Goal: Task Accomplishment & Management: Use online tool/utility

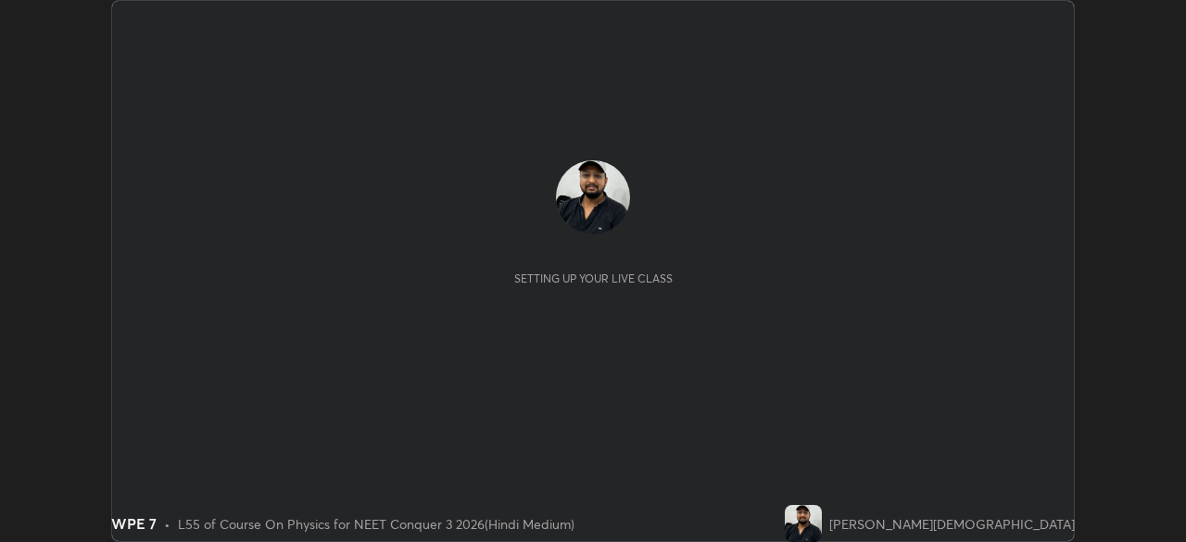
scroll to position [542, 1186]
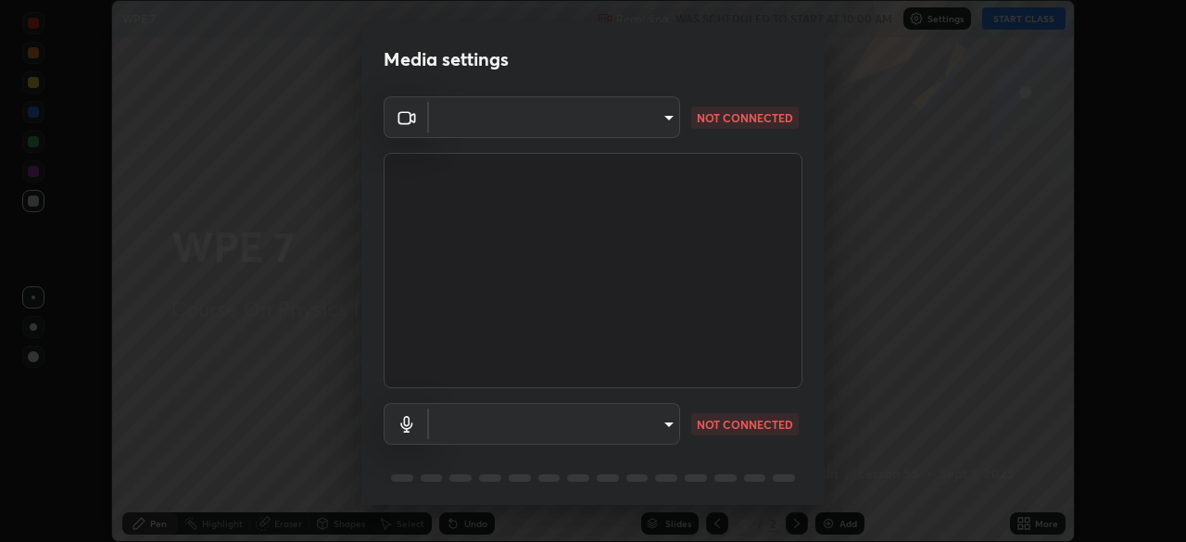
type input "fc38be1871f717ddc8e1b512eadbf63495b763d4820be899b5c927fedf8d93a0"
type input "communications"
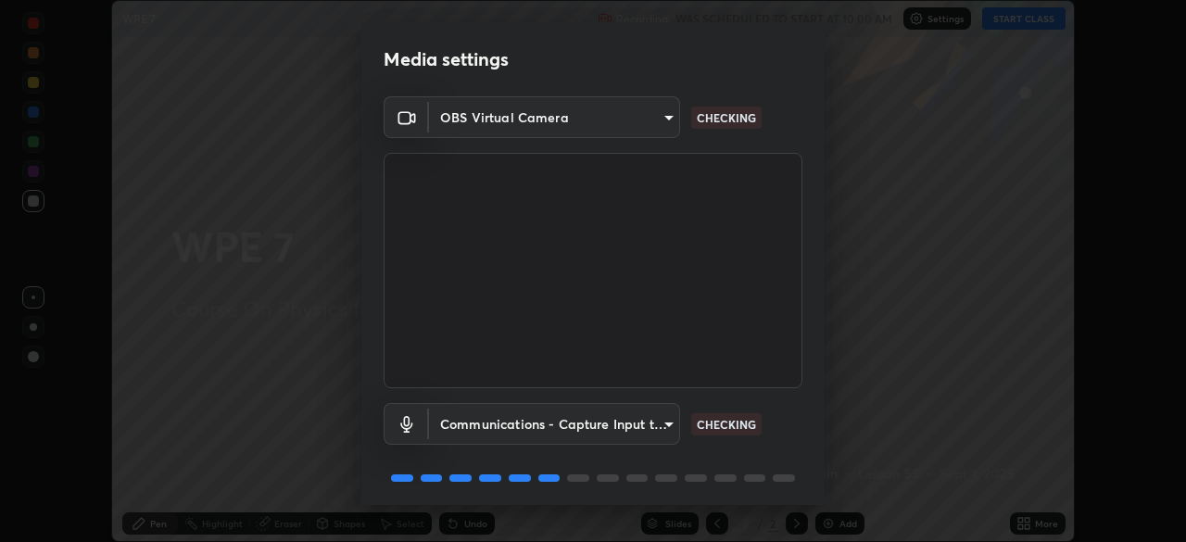
scroll to position [66, 0]
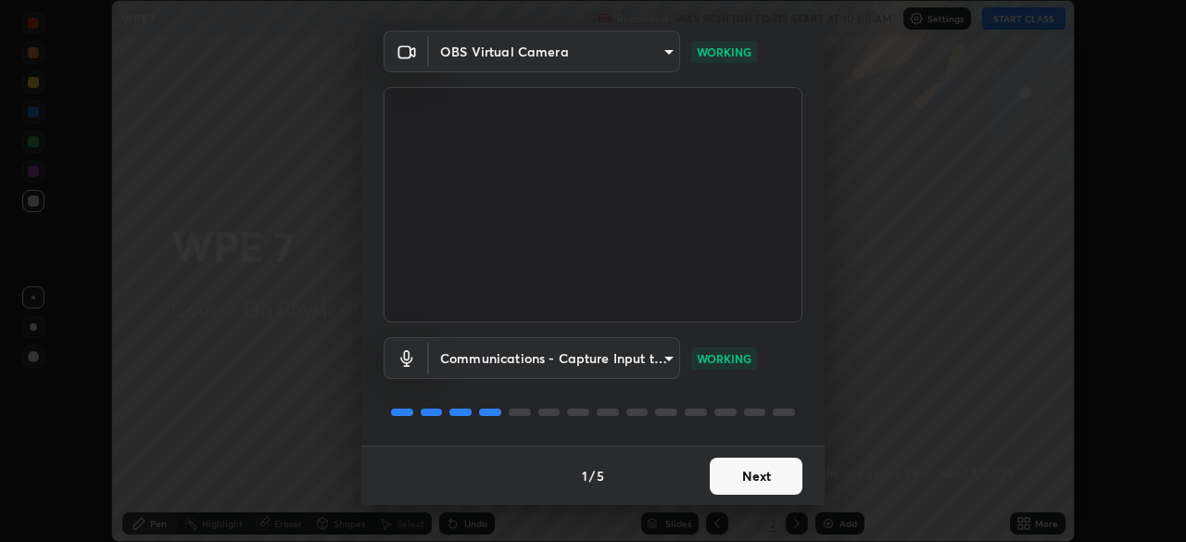
click at [756, 475] on button "Next" at bounding box center [756, 476] width 93 height 37
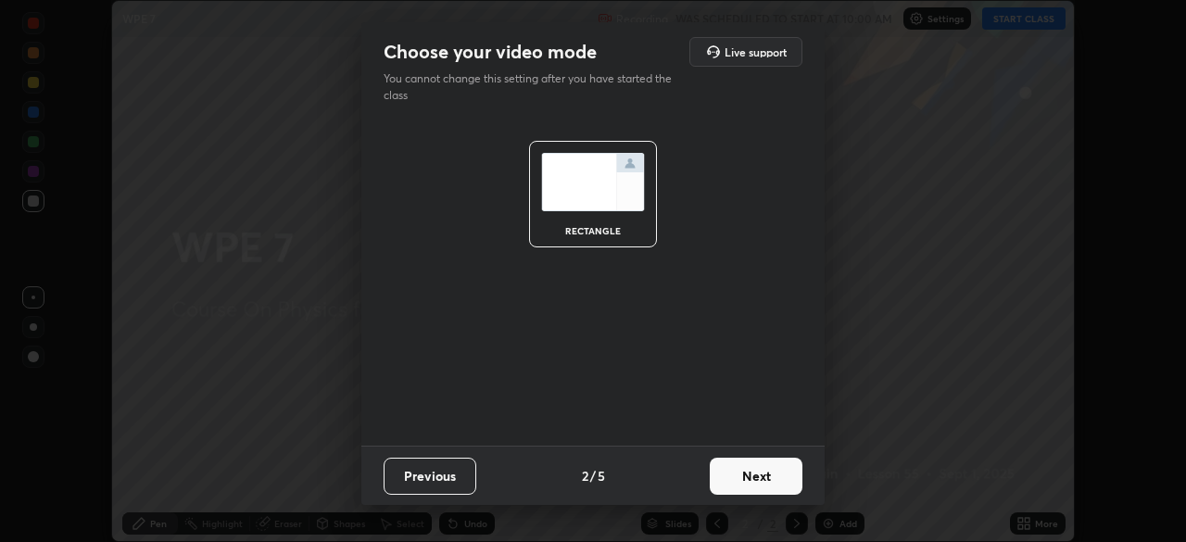
scroll to position [0, 0]
click at [748, 485] on button "Next" at bounding box center [756, 476] width 93 height 37
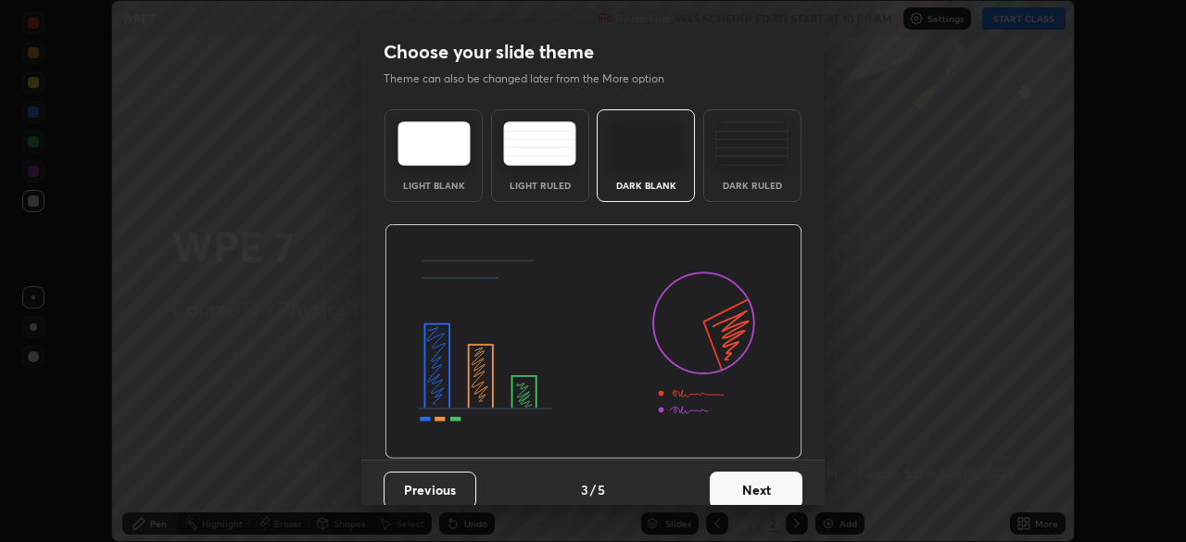
click at [756, 151] on img at bounding box center [751, 143] width 73 height 44
click at [770, 485] on button "Next" at bounding box center [756, 490] width 93 height 37
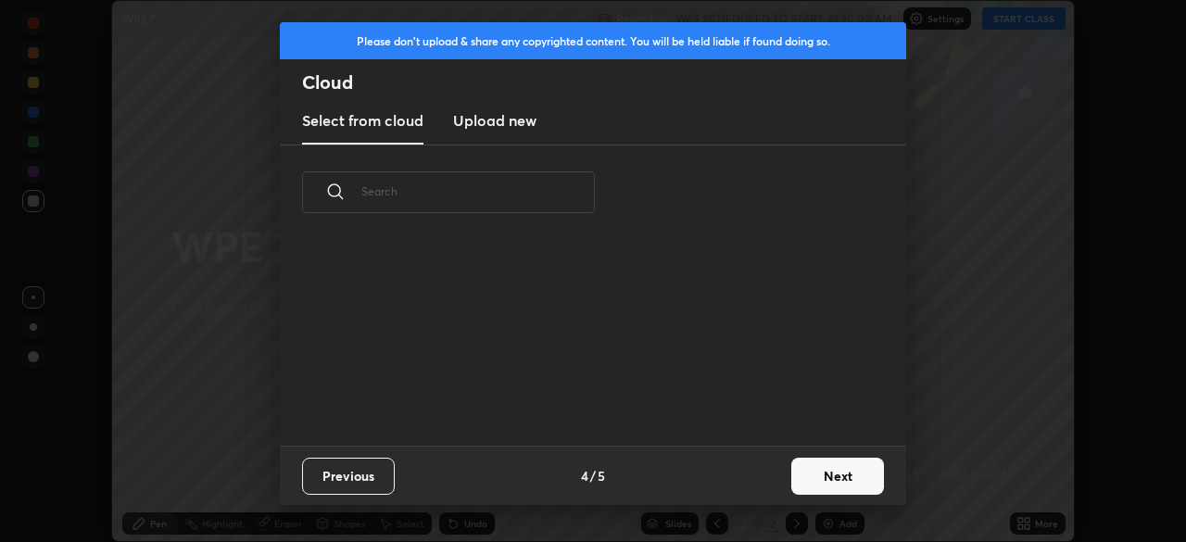
scroll to position [206, 595]
click at [836, 484] on button "Next" at bounding box center [837, 476] width 93 height 37
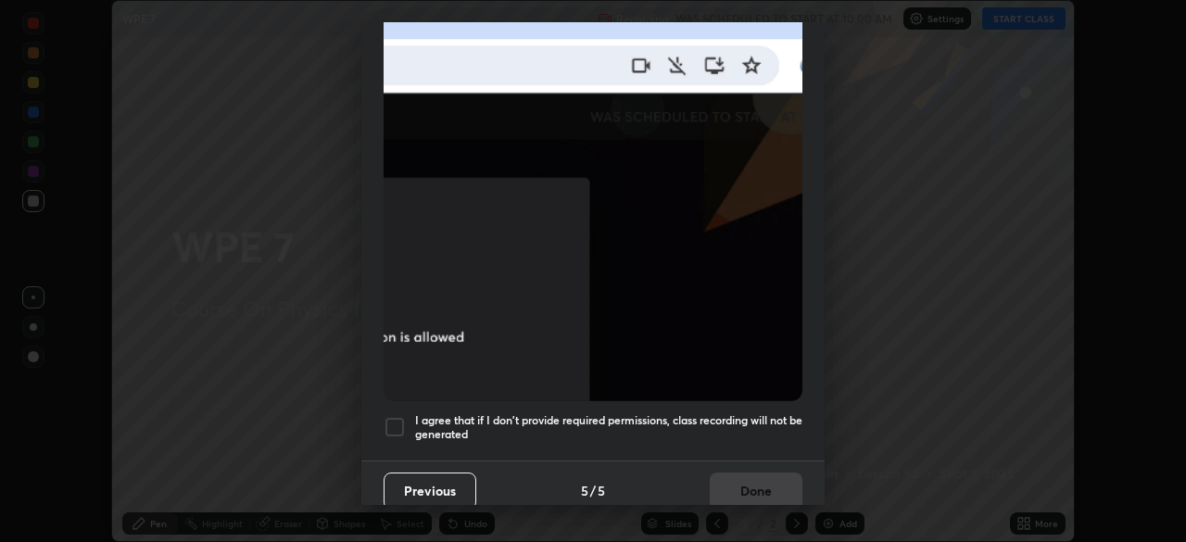
scroll to position [444, 0]
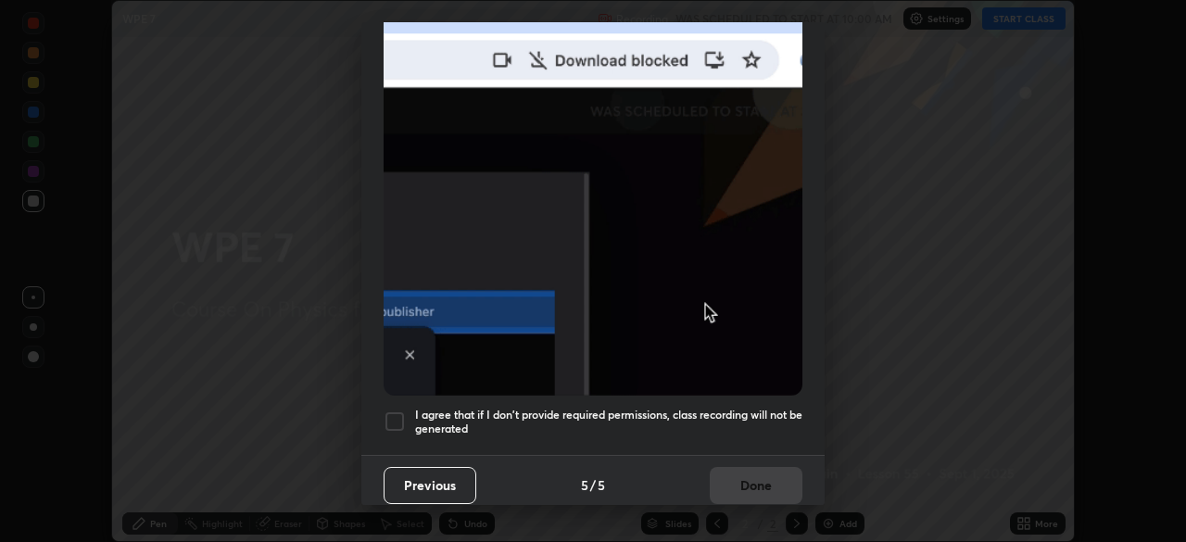
click at [690, 412] on h5 "I agree that if I don't provide required permissions, class recording will not …" at bounding box center [608, 422] width 387 height 29
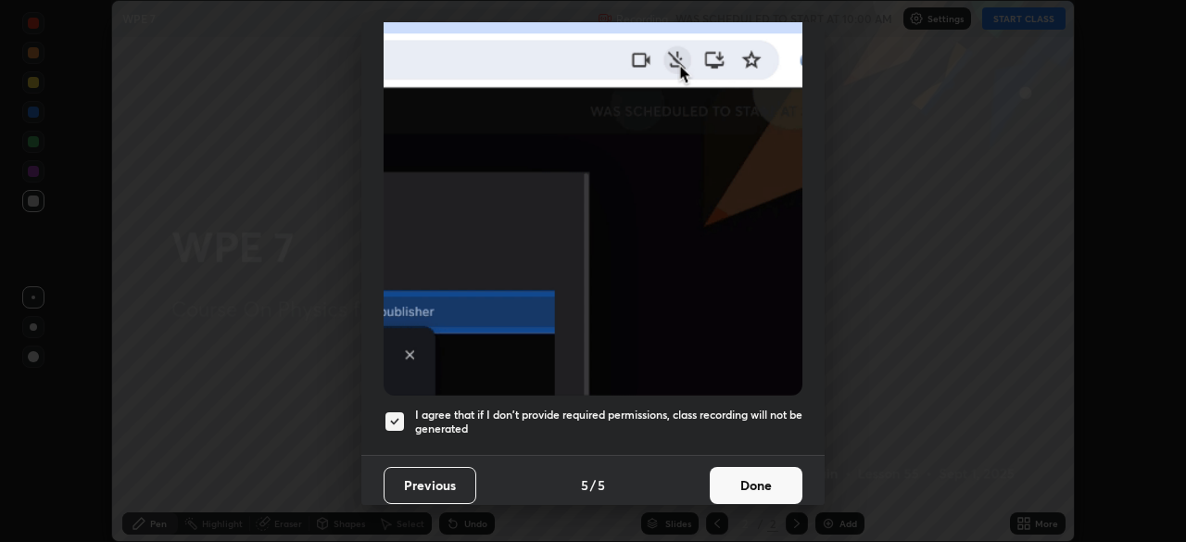
click at [752, 475] on button "Done" at bounding box center [756, 485] width 93 height 37
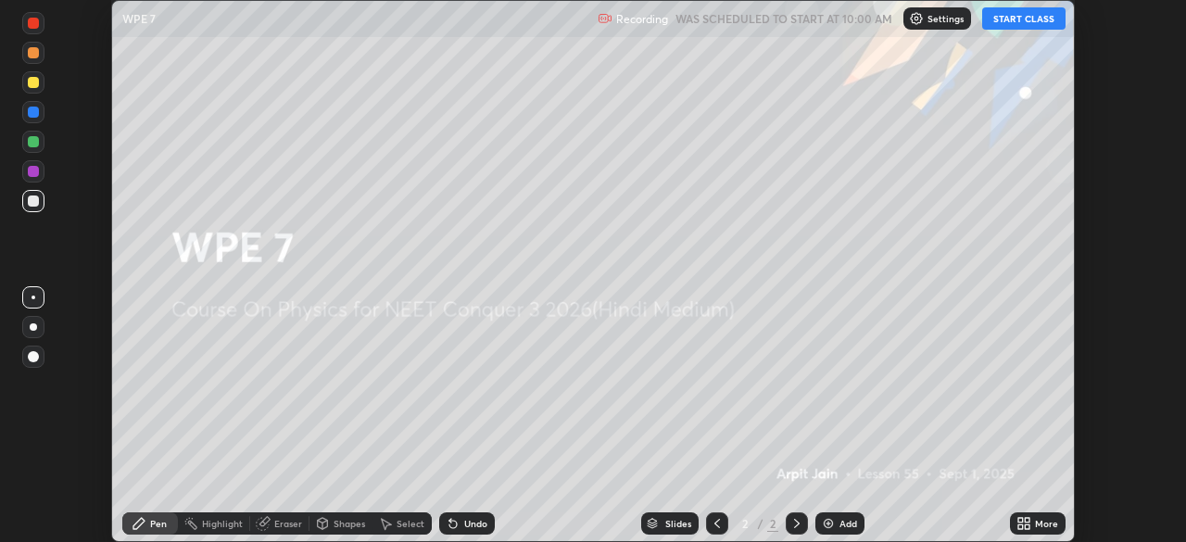
click at [1017, 20] on button "START CLASS" at bounding box center [1023, 18] width 83 height 22
click at [841, 523] on div "Add" at bounding box center [848, 523] width 18 height 9
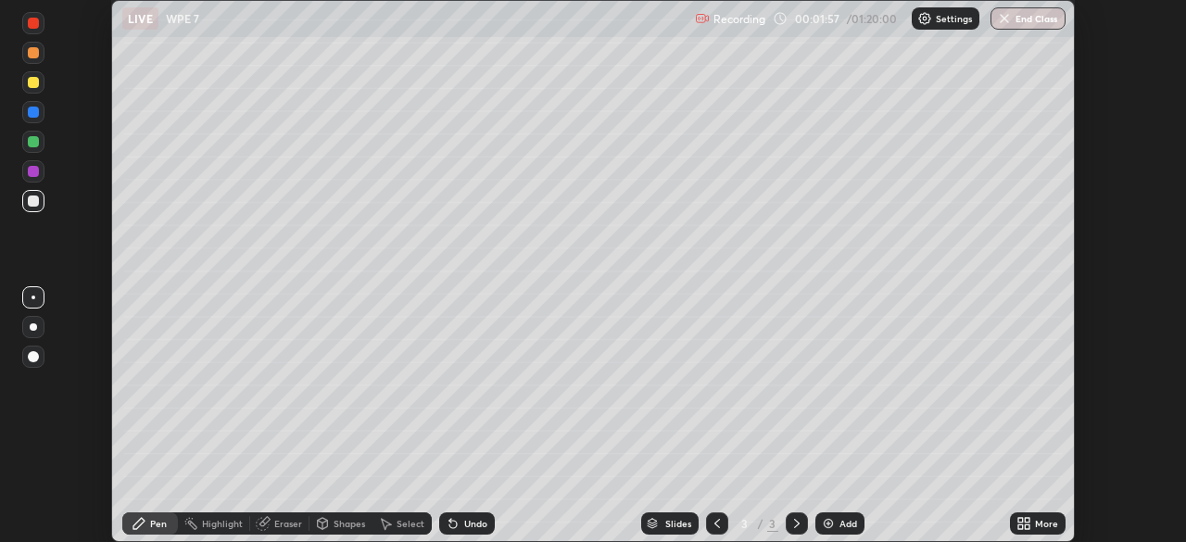
click at [35, 83] on div at bounding box center [33, 82] width 11 height 11
click at [216, 524] on div "Highlight" at bounding box center [222, 523] width 41 height 9
click at [33, 171] on div at bounding box center [33, 171] width 11 height 11
click at [34, 460] on icon at bounding box center [33, 460] width 15 height 15
click at [146, 522] on div "Pen" at bounding box center [150, 523] width 56 height 22
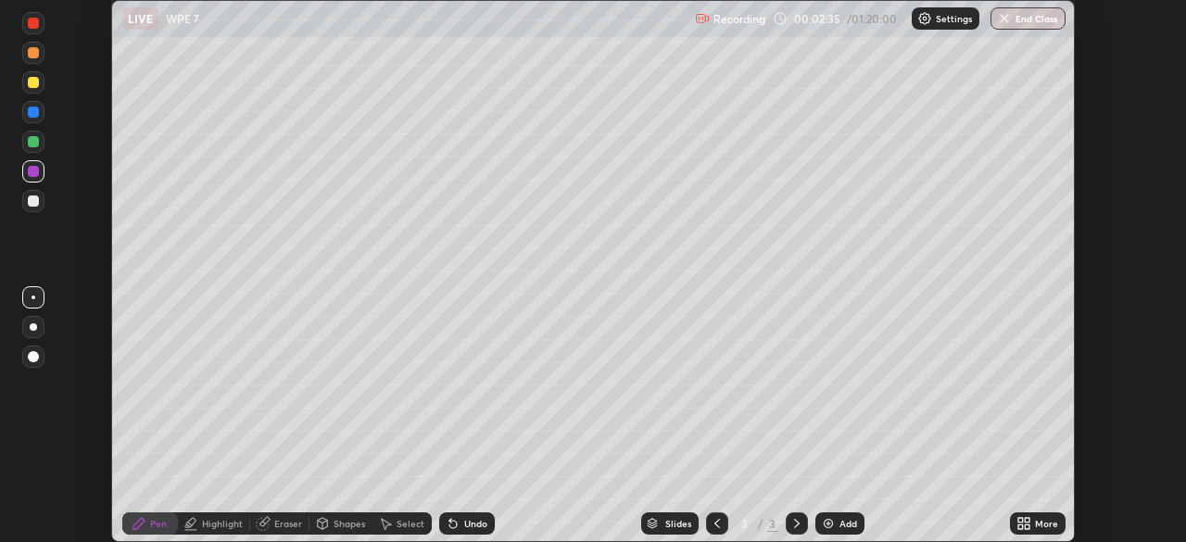
click at [32, 205] on div at bounding box center [33, 200] width 11 height 11
click at [34, 201] on div at bounding box center [33, 200] width 11 height 11
click at [33, 323] on div at bounding box center [33, 326] width 7 height 7
click at [33, 113] on div at bounding box center [33, 112] width 11 height 11
click at [29, 81] on div at bounding box center [33, 82] width 11 height 11
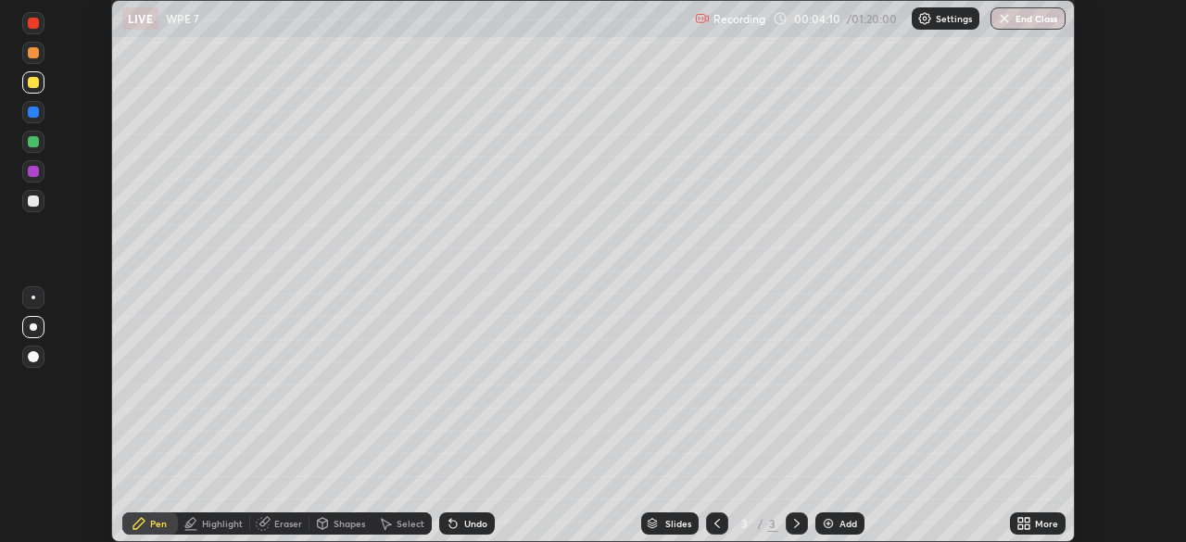
click at [33, 297] on div at bounding box center [33, 298] width 4 height 4
click at [271, 523] on div "Eraser" at bounding box center [279, 523] width 59 height 22
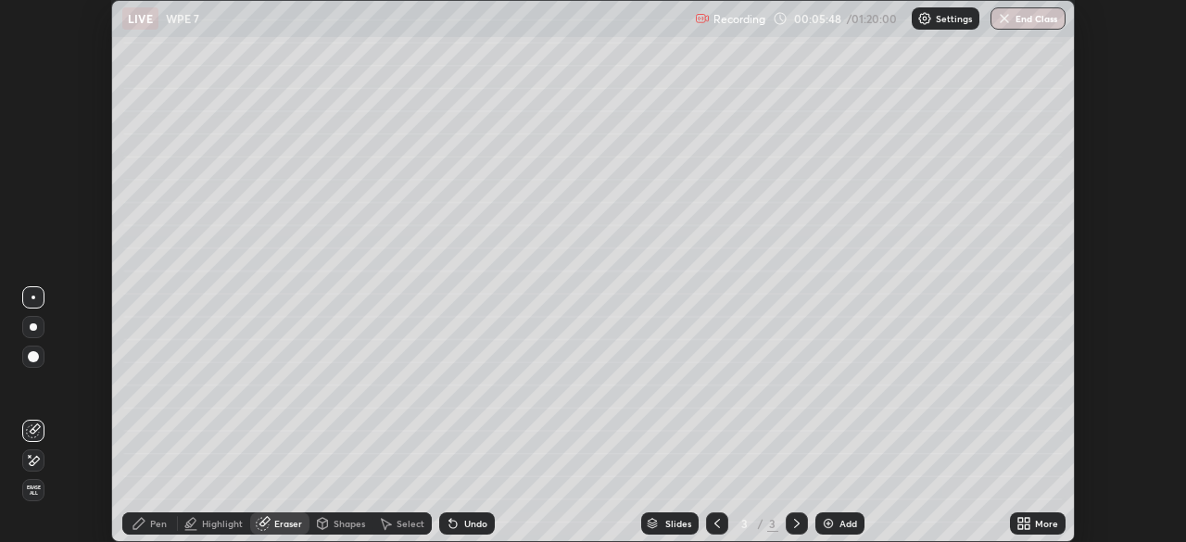
click at [142, 522] on icon at bounding box center [138, 523] width 11 height 11
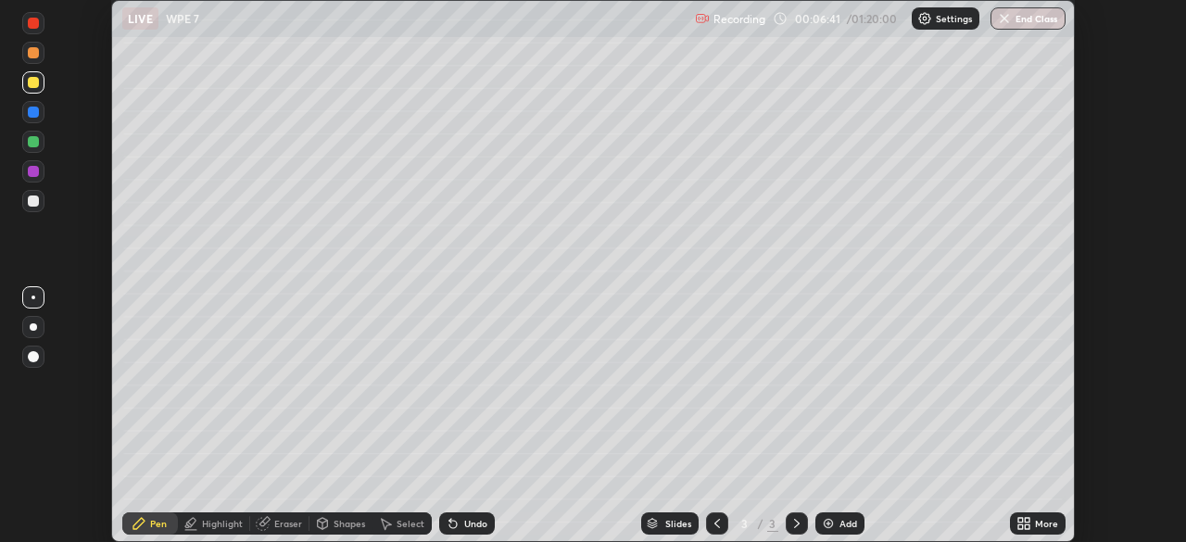
click at [452, 523] on icon at bounding box center [452, 524] width 7 height 7
click at [449, 524] on icon at bounding box center [452, 524] width 7 height 7
click at [449, 521] on icon at bounding box center [452, 524] width 7 height 7
click at [449, 520] on icon at bounding box center [450, 520] width 2 height 2
click at [827, 519] on img at bounding box center [828, 523] width 15 height 15
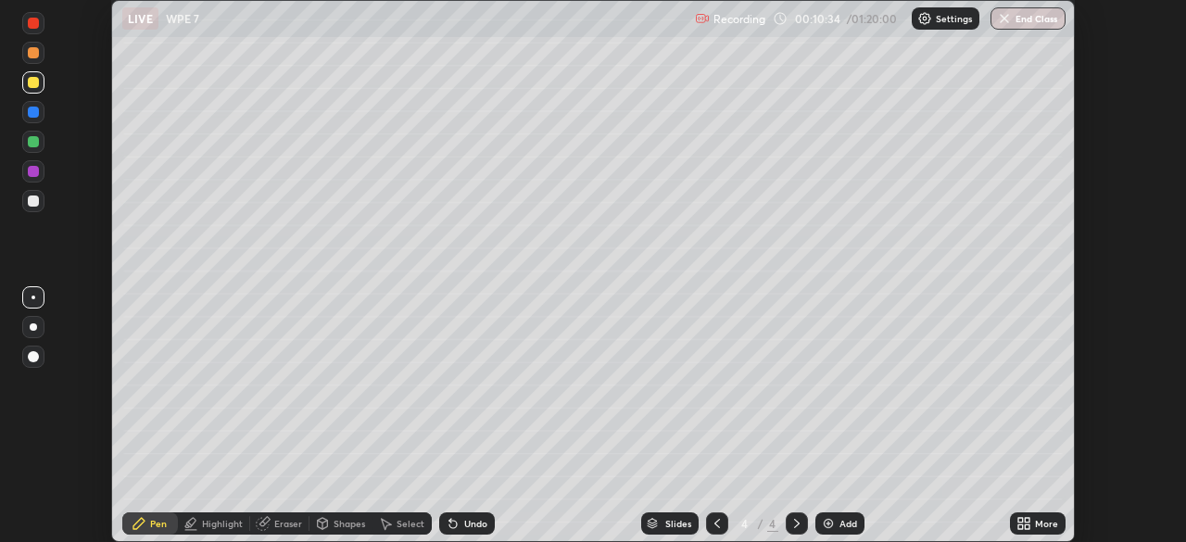
click at [37, 202] on div at bounding box center [33, 200] width 11 height 11
click at [221, 523] on div "Highlight" at bounding box center [222, 523] width 41 height 9
click at [278, 528] on div "Eraser" at bounding box center [288, 523] width 28 height 9
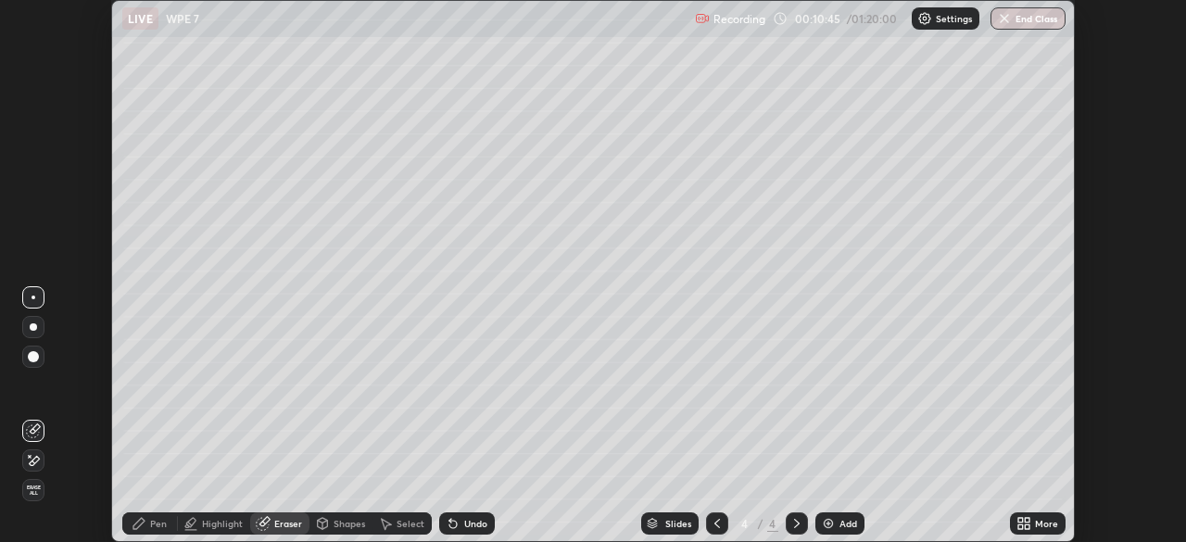
click at [214, 523] on div "Highlight" at bounding box center [222, 523] width 41 height 9
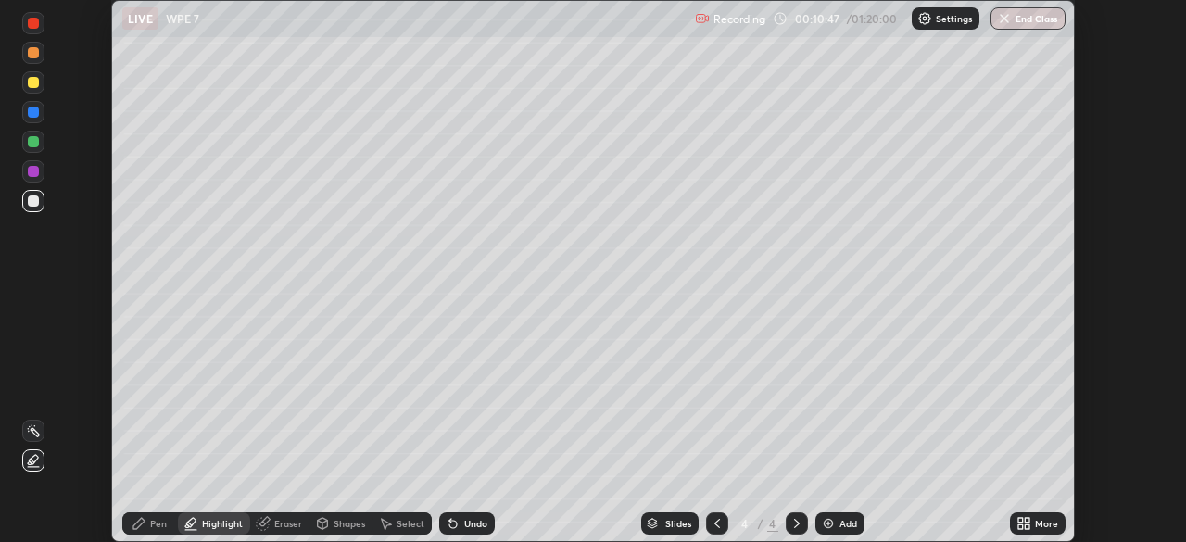
click at [32, 145] on div at bounding box center [33, 141] width 11 height 11
click at [147, 528] on div "Pen" at bounding box center [150, 523] width 56 height 22
click at [33, 198] on div at bounding box center [33, 200] width 11 height 11
click at [31, 298] on div at bounding box center [33, 298] width 4 height 4
click at [272, 529] on div "Eraser" at bounding box center [279, 523] width 59 height 22
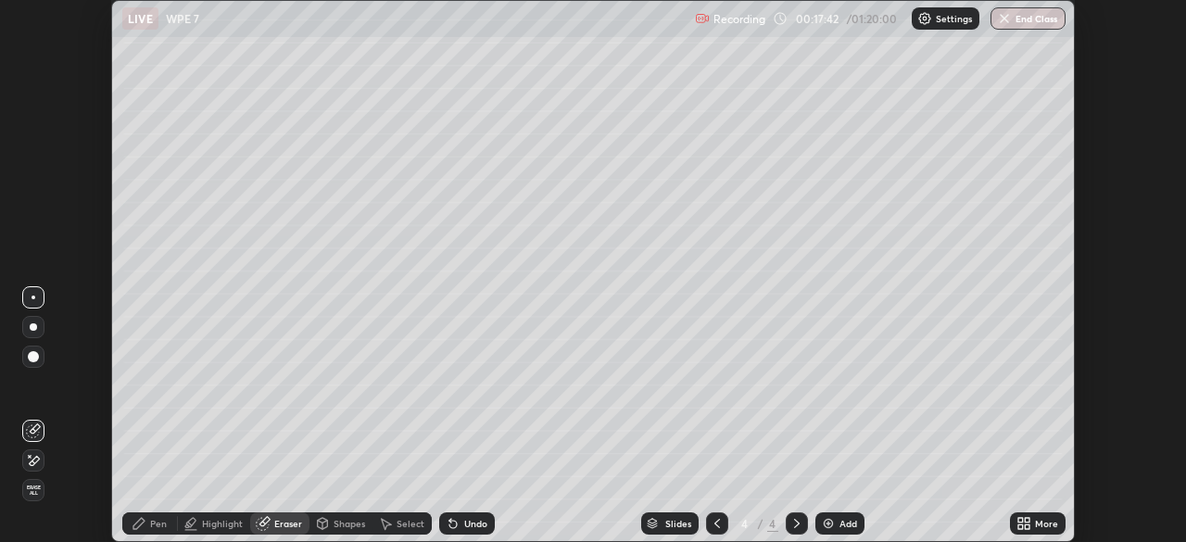
click at [33, 462] on icon at bounding box center [33, 461] width 15 height 16
click at [157, 523] on div "Pen" at bounding box center [158, 523] width 17 height 9
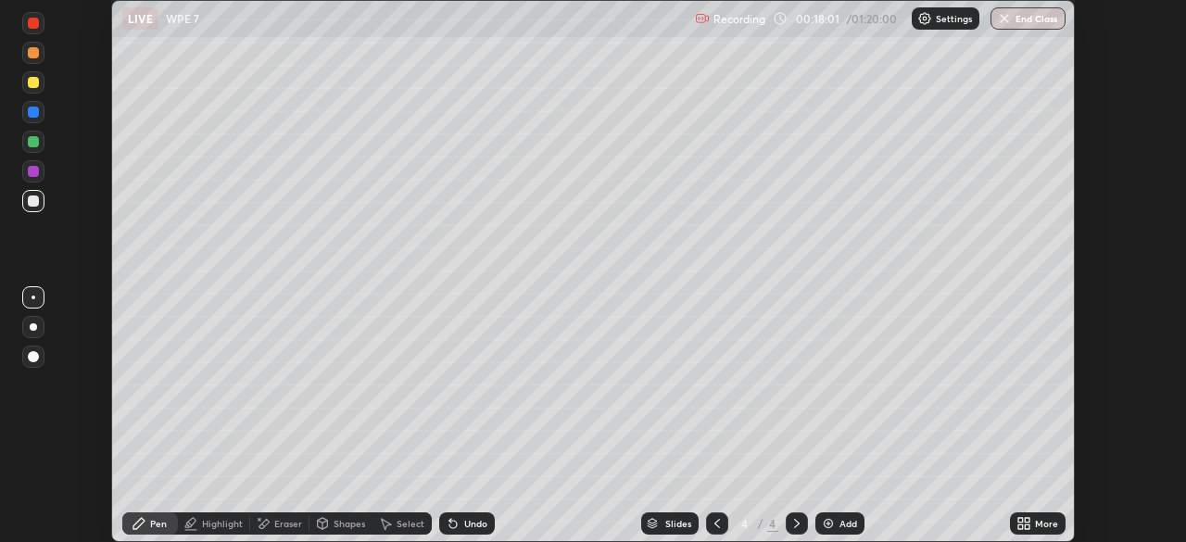
click at [466, 522] on div "Undo" at bounding box center [475, 523] width 23 height 9
click at [464, 523] on div "Undo" at bounding box center [475, 523] width 23 height 9
click at [464, 520] on div "Undo" at bounding box center [475, 523] width 23 height 9
click at [464, 523] on div "Undo" at bounding box center [475, 523] width 23 height 9
click at [464, 525] on div "Undo" at bounding box center [475, 523] width 23 height 9
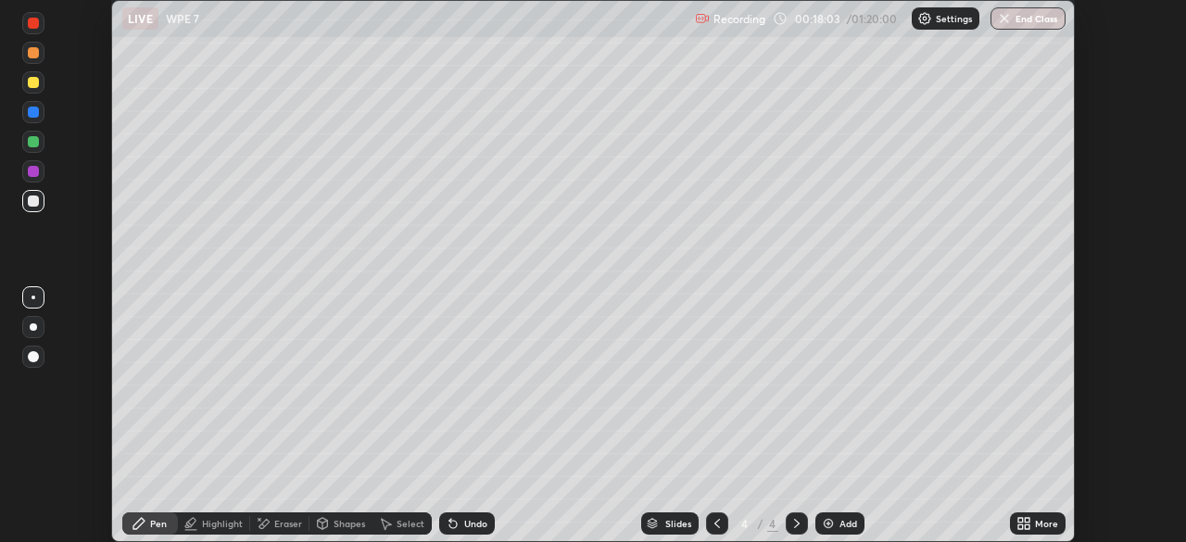
click at [465, 530] on div "Undo" at bounding box center [467, 523] width 56 height 22
click at [465, 526] on div "Undo" at bounding box center [475, 523] width 23 height 9
click at [467, 526] on div "Undo" at bounding box center [475, 523] width 23 height 9
click at [466, 525] on div "Undo" at bounding box center [475, 523] width 23 height 9
click at [464, 524] on div "Undo" at bounding box center [475, 523] width 23 height 9
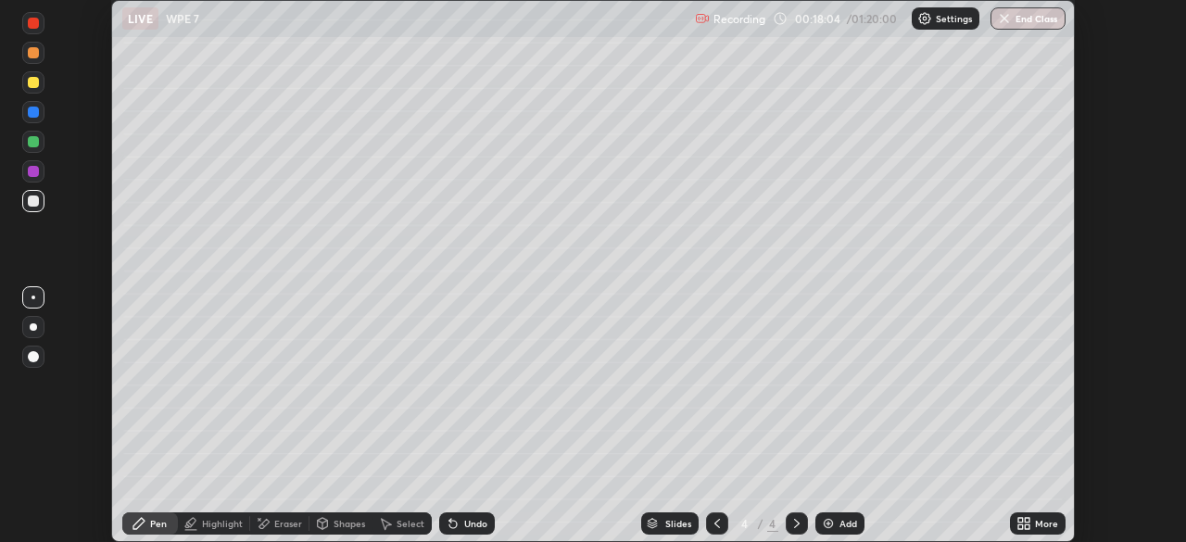
click at [466, 529] on div "Undo" at bounding box center [467, 523] width 56 height 22
click at [467, 530] on div "Undo" at bounding box center [467, 523] width 56 height 22
click at [467, 525] on div "Undo" at bounding box center [475, 523] width 23 height 9
click at [837, 520] on div "Add" at bounding box center [839, 523] width 49 height 22
click at [329, 523] on div "Shapes" at bounding box center [340, 523] width 63 height 22
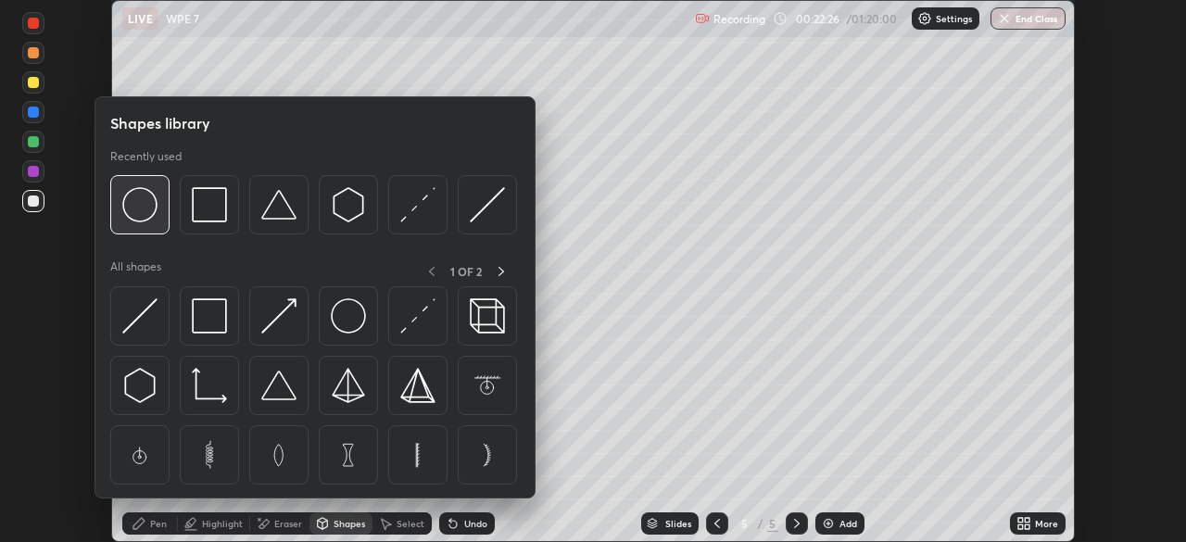
click at [151, 218] on img at bounding box center [139, 204] width 35 height 35
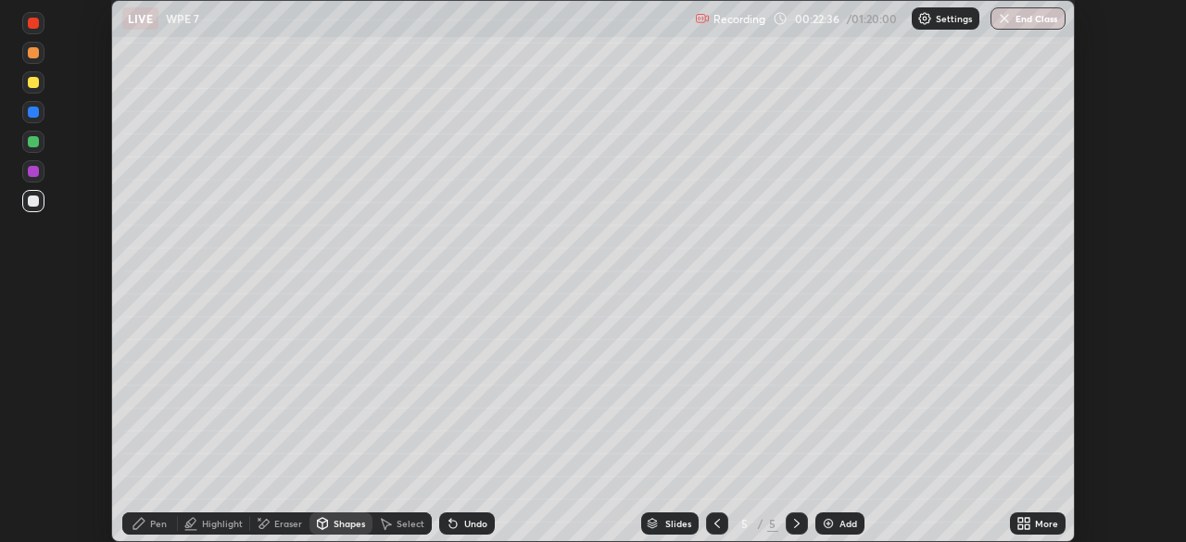
click at [35, 82] on div at bounding box center [33, 82] width 11 height 11
click at [147, 515] on div "Pen" at bounding box center [150, 523] width 56 height 22
click at [274, 523] on div "Eraser" at bounding box center [288, 523] width 28 height 9
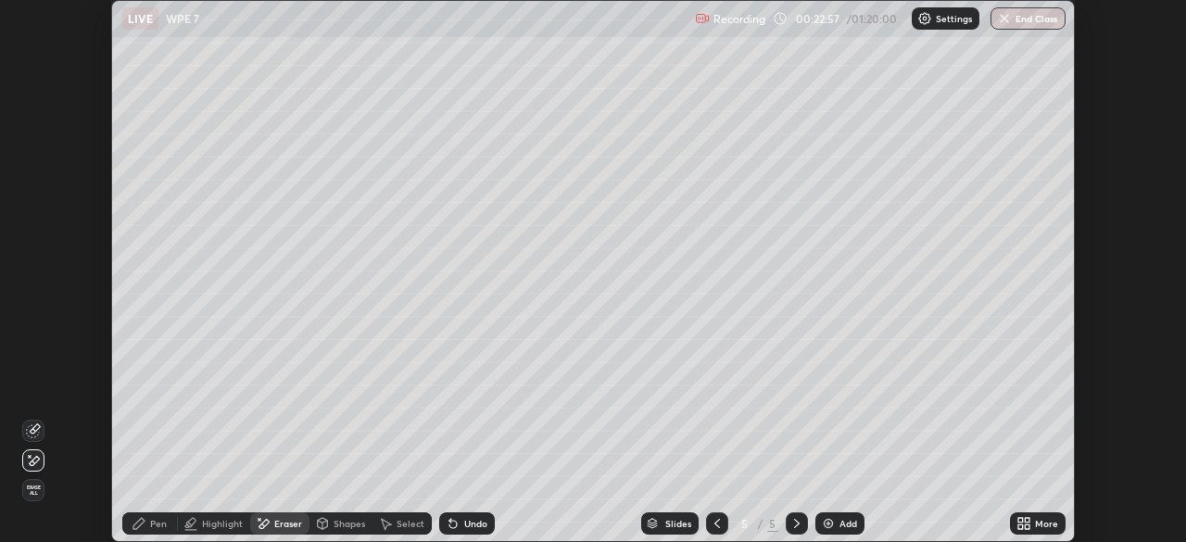
click at [329, 521] on div "Shapes" at bounding box center [340, 523] width 63 height 22
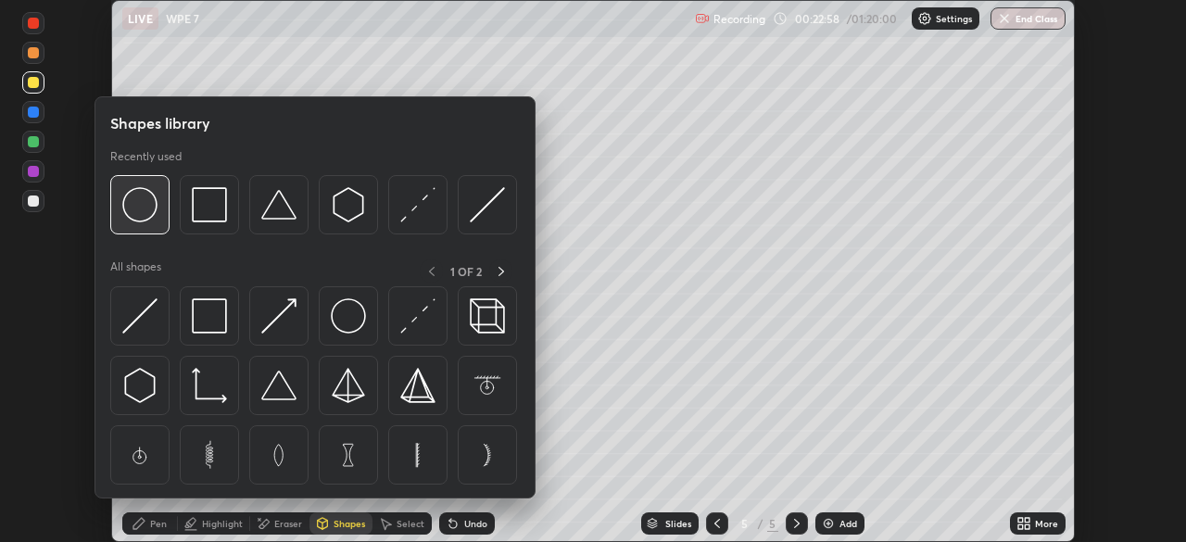
click at [137, 215] on img at bounding box center [139, 204] width 35 height 35
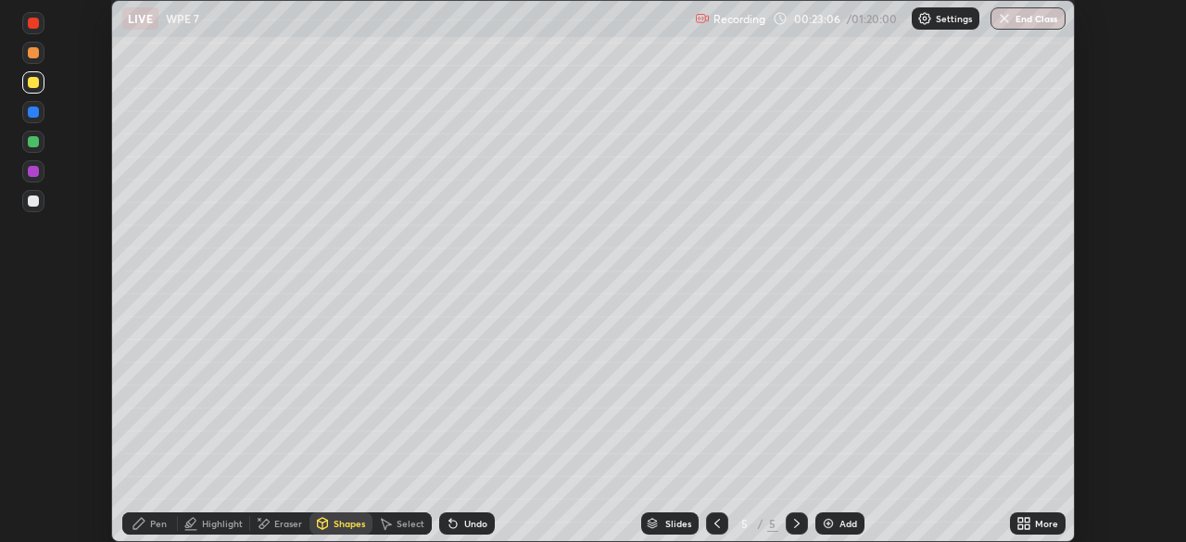
click at [147, 526] on div "Pen" at bounding box center [150, 523] width 56 height 22
click at [34, 142] on div at bounding box center [33, 141] width 11 height 11
click at [340, 521] on div "Shapes" at bounding box center [349, 523] width 31 height 9
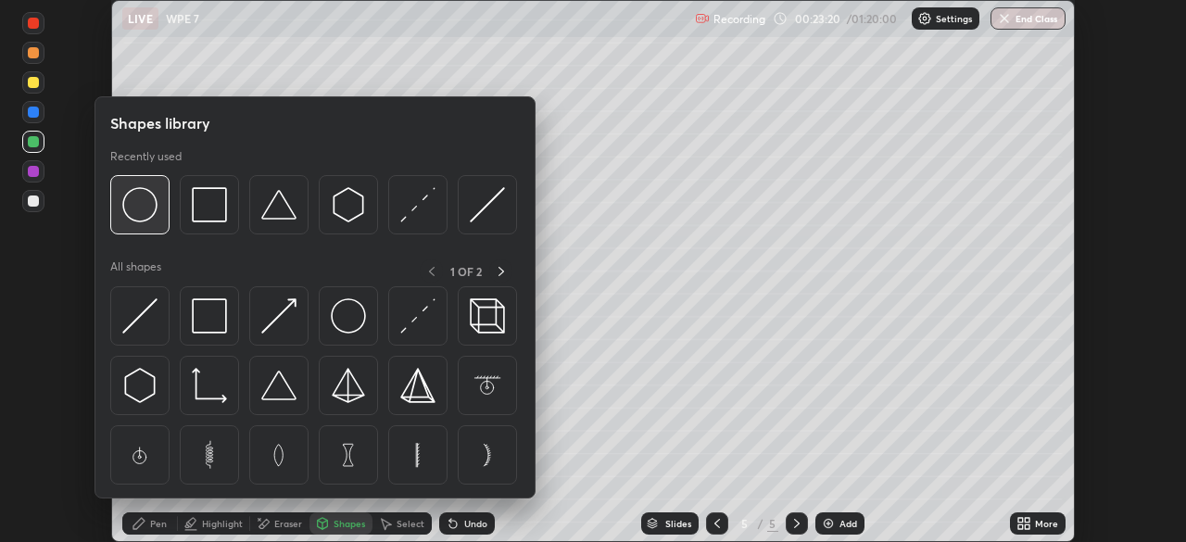
click at [142, 213] on img at bounding box center [139, 204] width 35 height 35
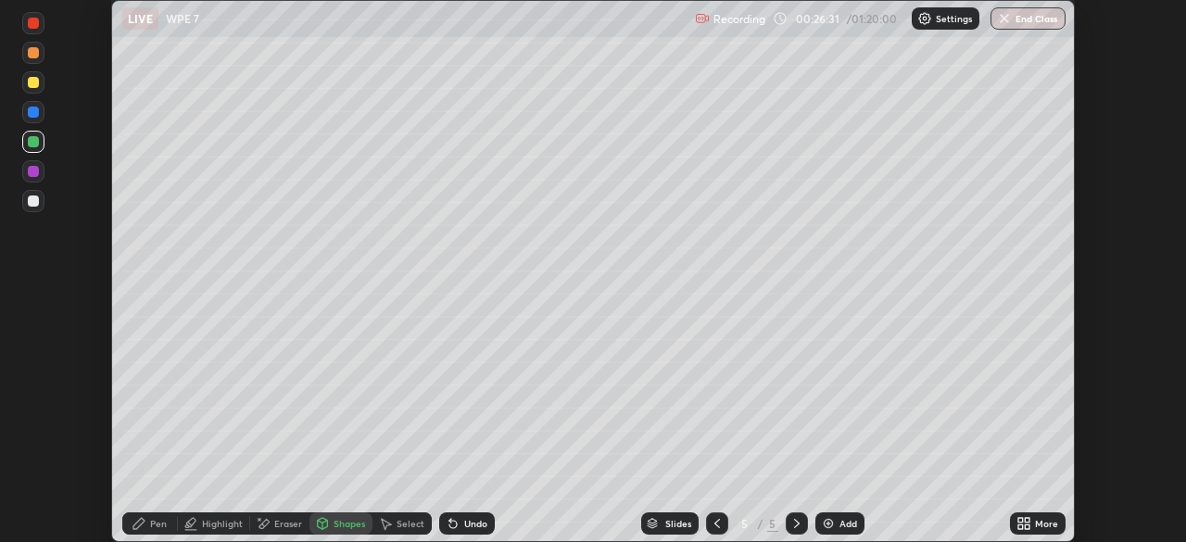
click at [216, 526] on div "Highlight" at bounding box center [222, 523] width 41 height 9
click at [36, 461] on icon at bounding box center [33, 460] width 15 height 15
click at [31, 145] on div at bounding box center [33, 141] width 11 height 11
click at [150, 526] on div "Pen" at bounding box center [158, 523] width 17 height 9
click at [28, 203] on div at bounding box center [33, 200] width 11 height 11
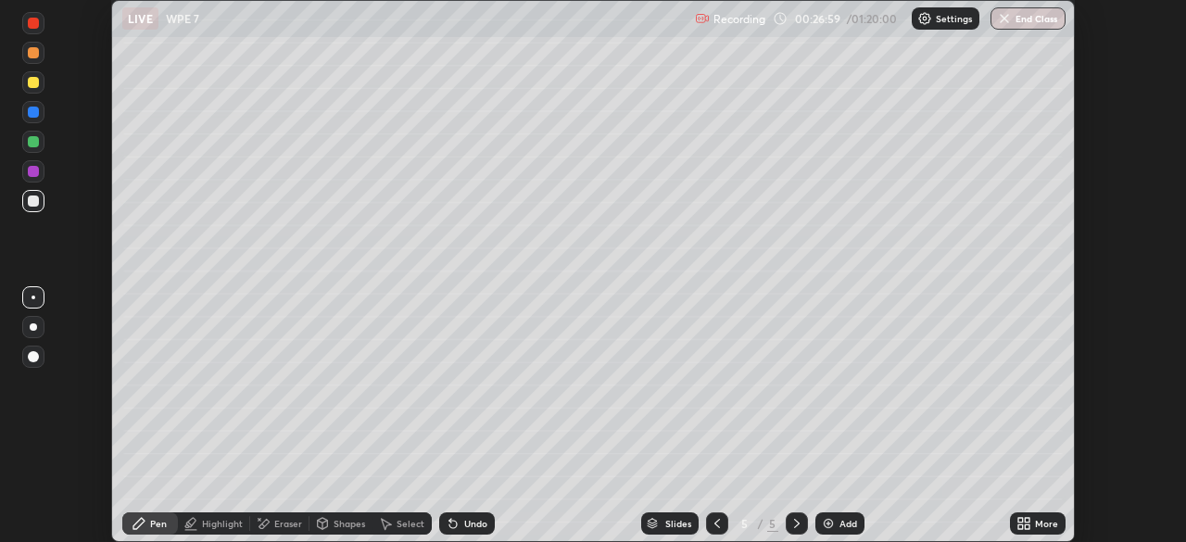
click at [465, 519] on div "Undo" at bounding box center [475, 523] width 23 height 9
click at [223, 519] on div "Highlight" at bounding box center [222, 523] width 41 height 9
click at [36, 431] on rect at bounding box center [35, 432] width 9 height 9
click at [33, 173] on div at bounding box center [33, 171] width 11 height 11
click at [143, 523] on icon at bounding box center [138, 523] width 11 height 11
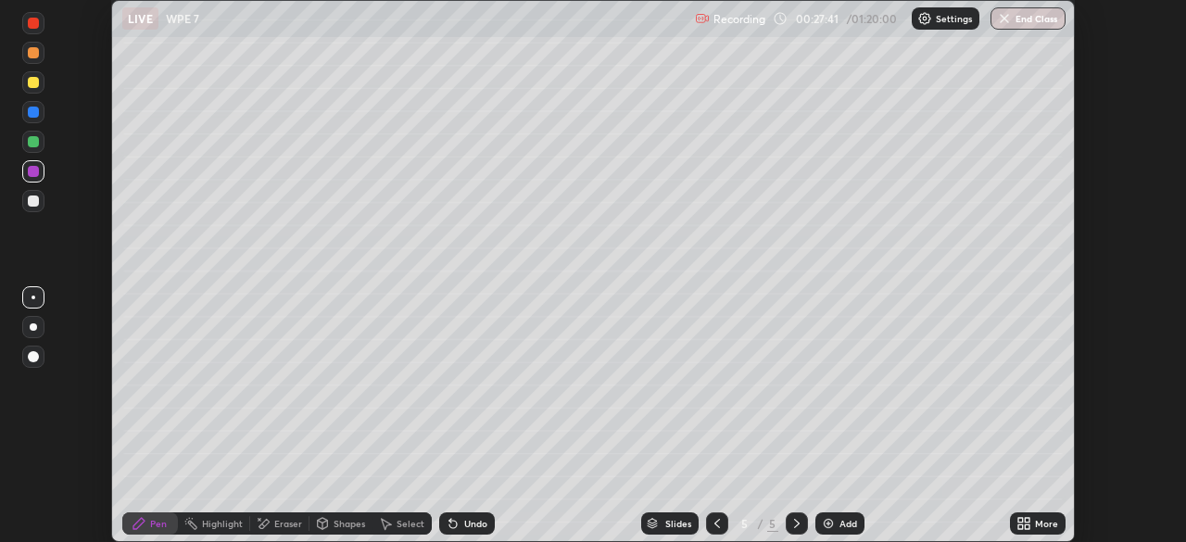
click at [33, 297] on div at bounding box center [33, 298] width 4 height 4
click at [31, 201] on div at bounding box center [33, 200] width 11 height 11
click at [150, 520] on div "Pen" at bounding box center [158, 523] width 17 height 9
click at [33, 297] on div at bounding box center [33, 298] width 4 height 4
click at [828, 523] on img at bounding box center [828, 523] width 15 height 15
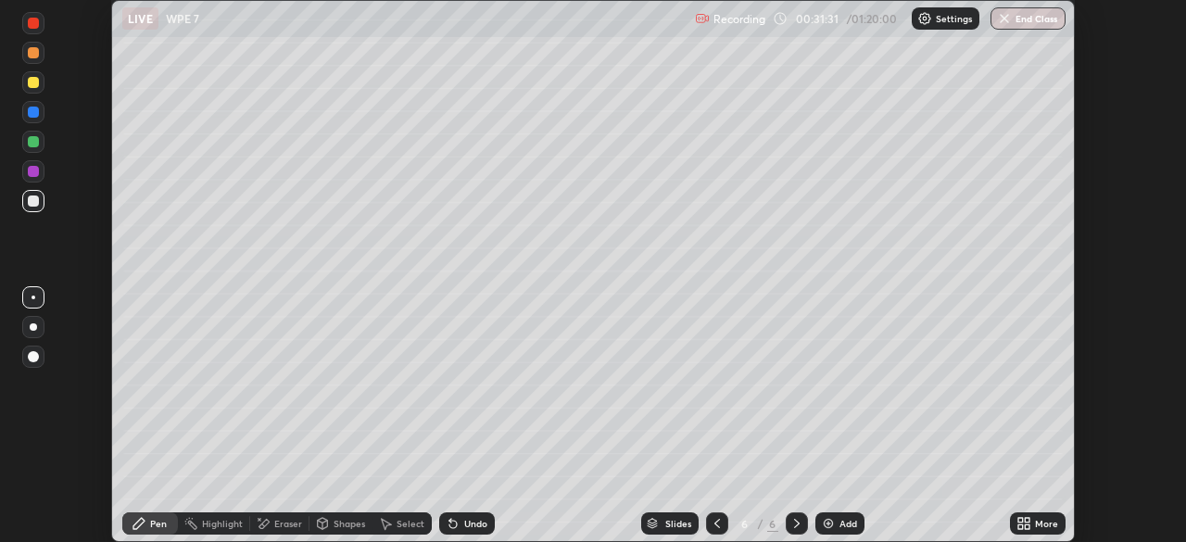
click at [716, 522] on icon at bounding box center [717, 523] width 15 height 15
click at [795, 523] on icon at bounding box center [796, 523] width 15 height 15
click at [714, 523] on icon at bounding box center [717, 523] width 15 height 15
click at [792, 525] on icon at bounding box center [796, 523] width 15 height 15
click at [830, 525] on img at bounding box center [828, 523] width 15 height 15
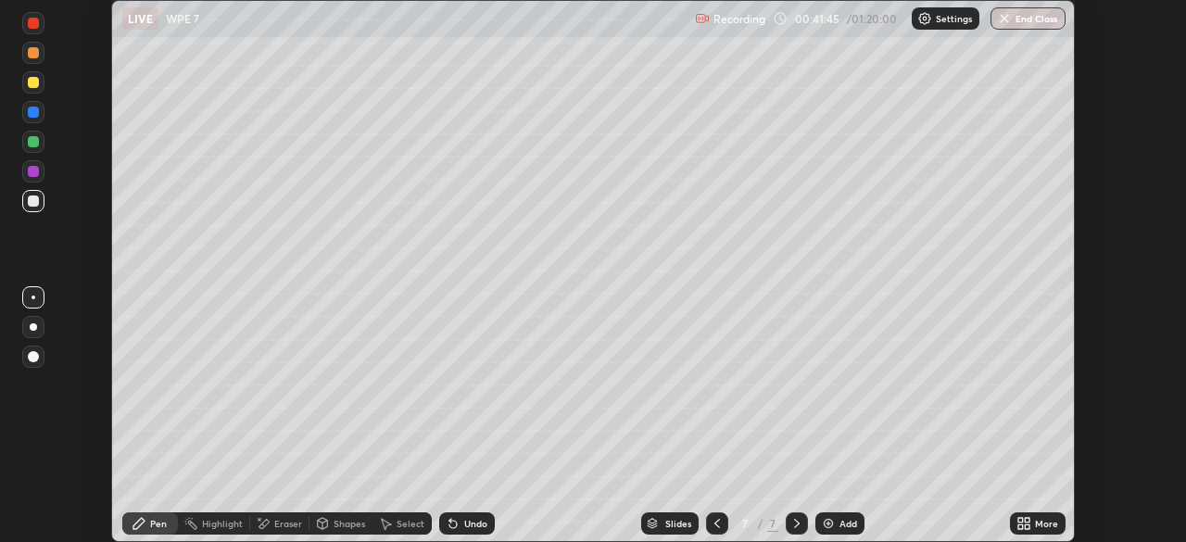
click at [322, 525] on icon at bounding box center [322, 526] width 0 height 6
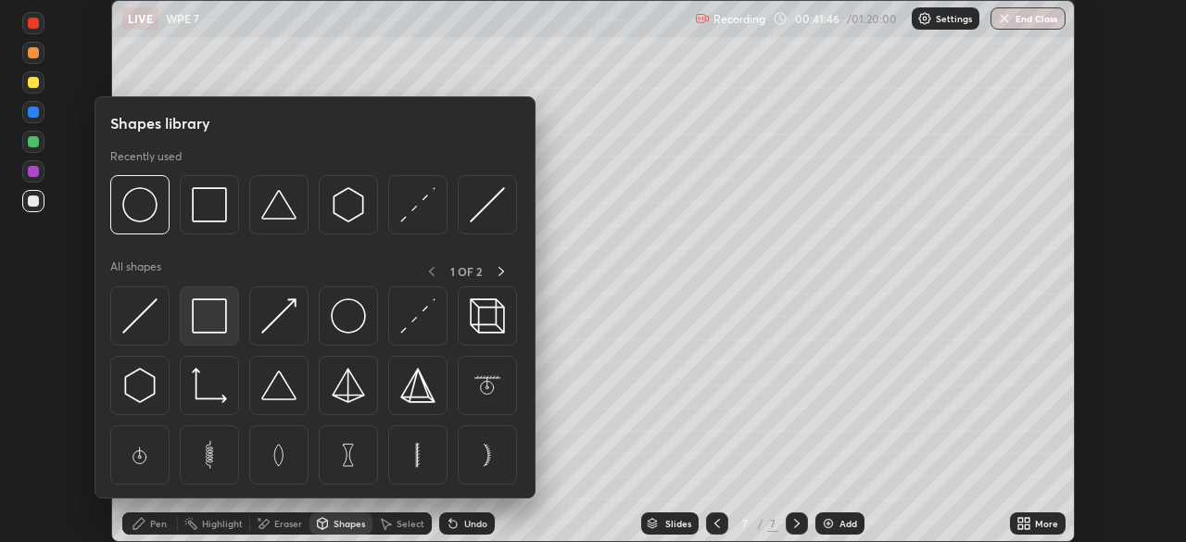
click at [218, 320] on img at bounding box center [209, 315] width 35 height 35
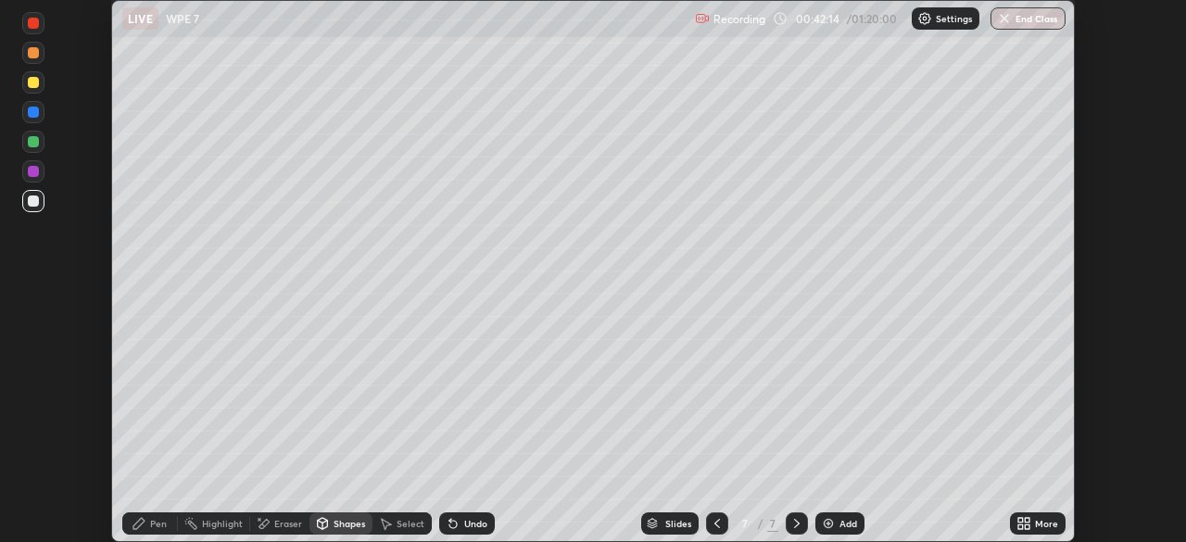
click at [337, 528] on div "Shapes" at bounding box center [349, 523] width 31 height 9
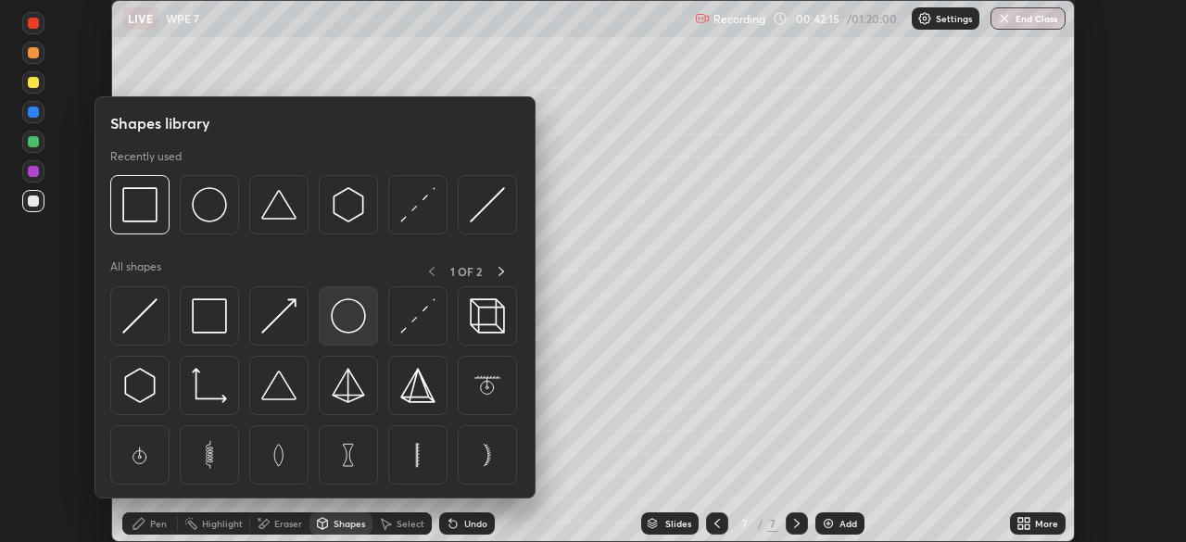
click at [345, 321] on img at bounding box center [348, 315] width 35 height 35
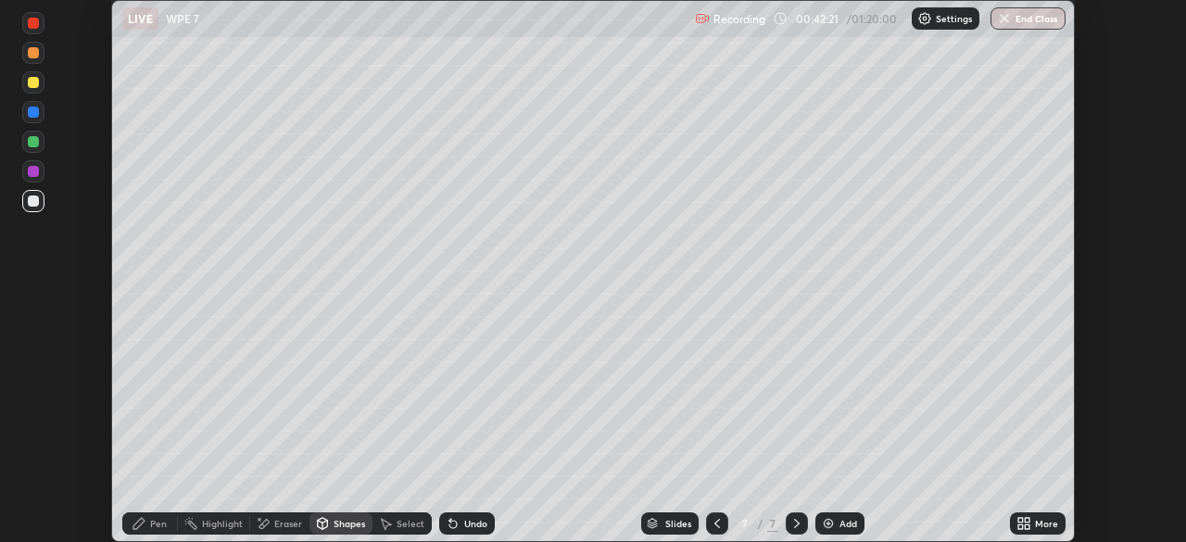
click at [32, 140] on div at bounding box center [33, 141] width 11 height 11
click at [212, 531] on div "Highlight" at bounding box center [214, 523] width 72 height 22
click at [272, 529] on div "Eraser" at bounding box center [279, 523] width 59 height 22
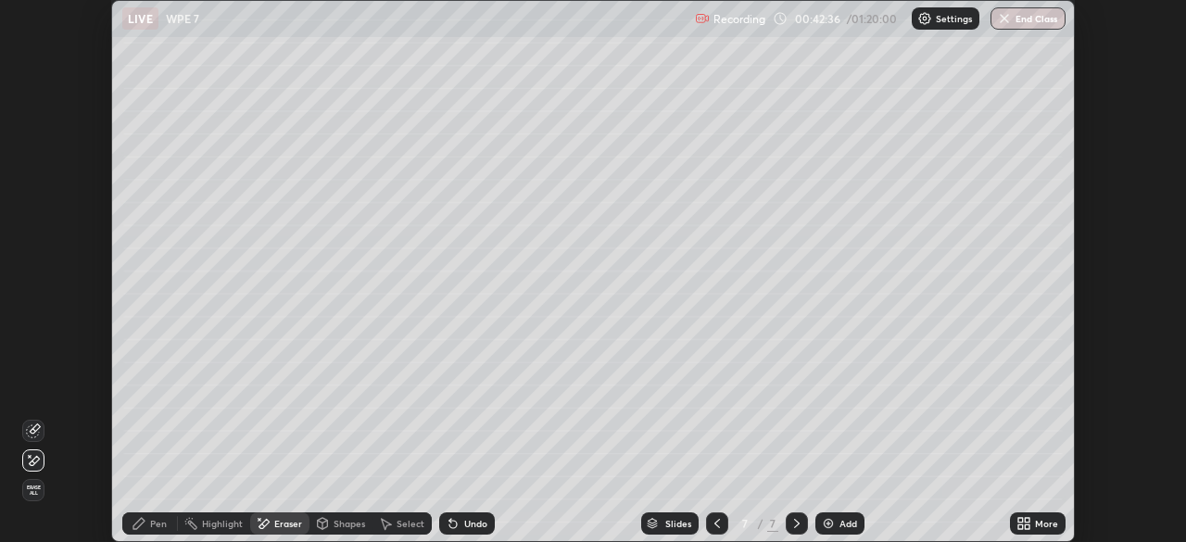
click at [144, 523] on icon at bounding box center [139, 523] width 15 height 15
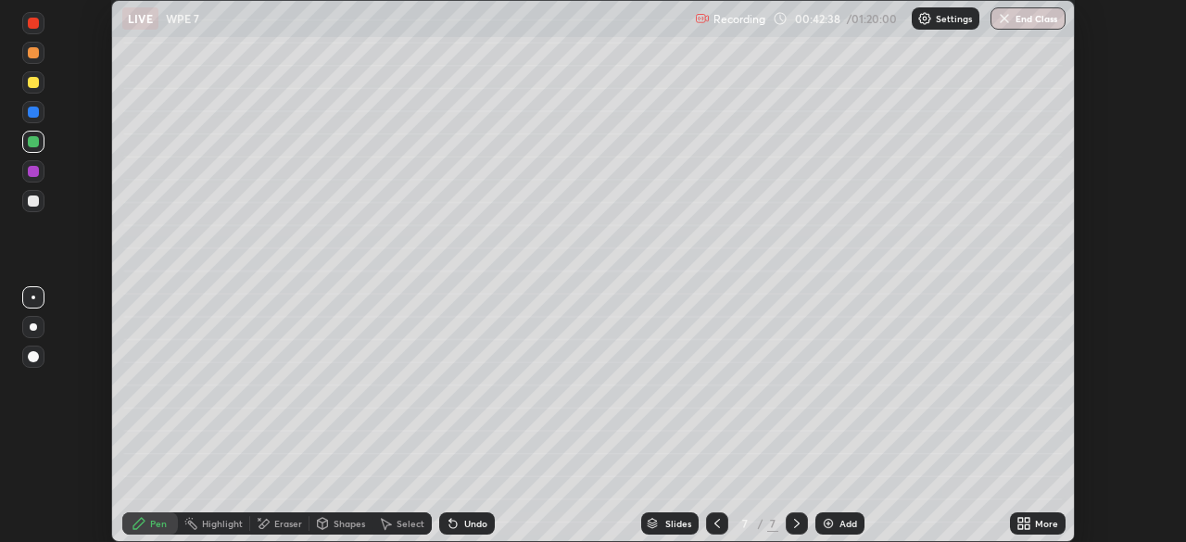
click at [394, 526] on div "Select" at bounding box center [401, 523] width 59 height 22
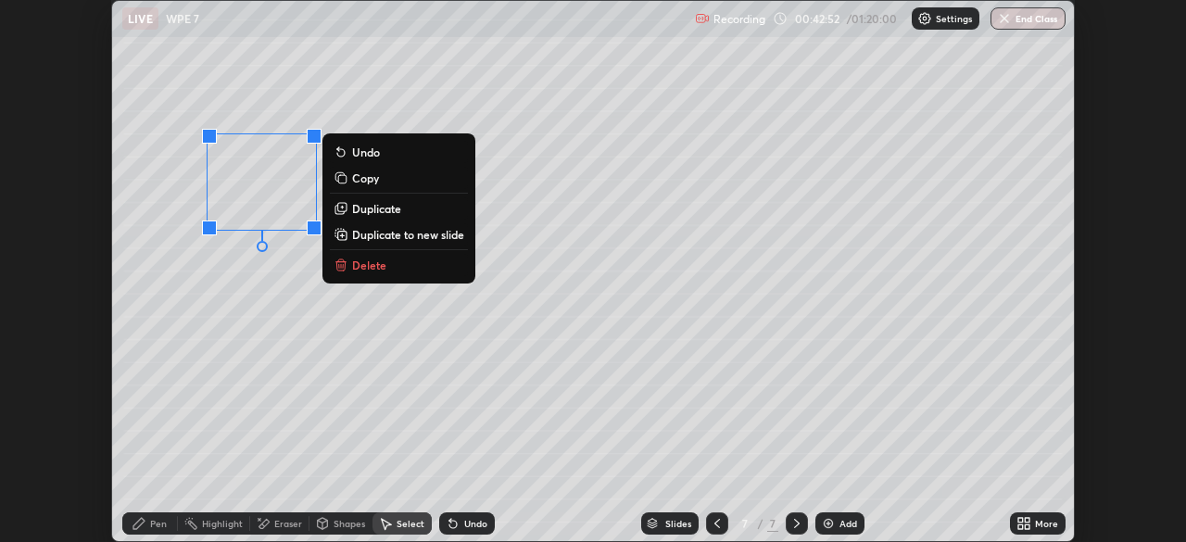
click at [175, 359] on div "0 ° Undo Copy Duplicate Duplicate to new slide Delete" at bounding box center [593, 271] width 962 height 540
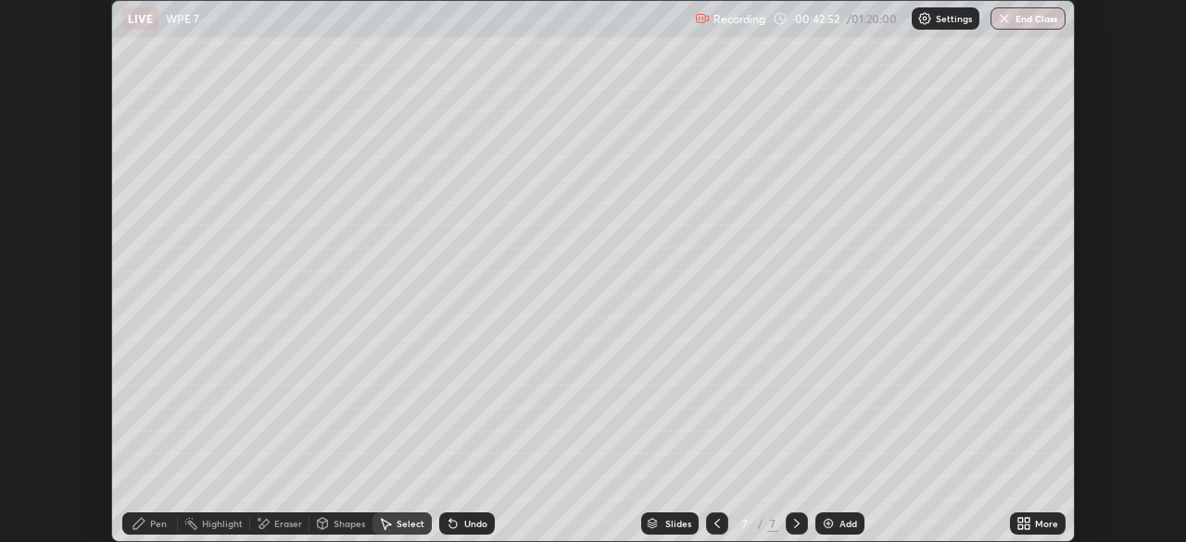
click at [152, 524] on div "Pen" at bounding box center [158, 523] width 17 height 9
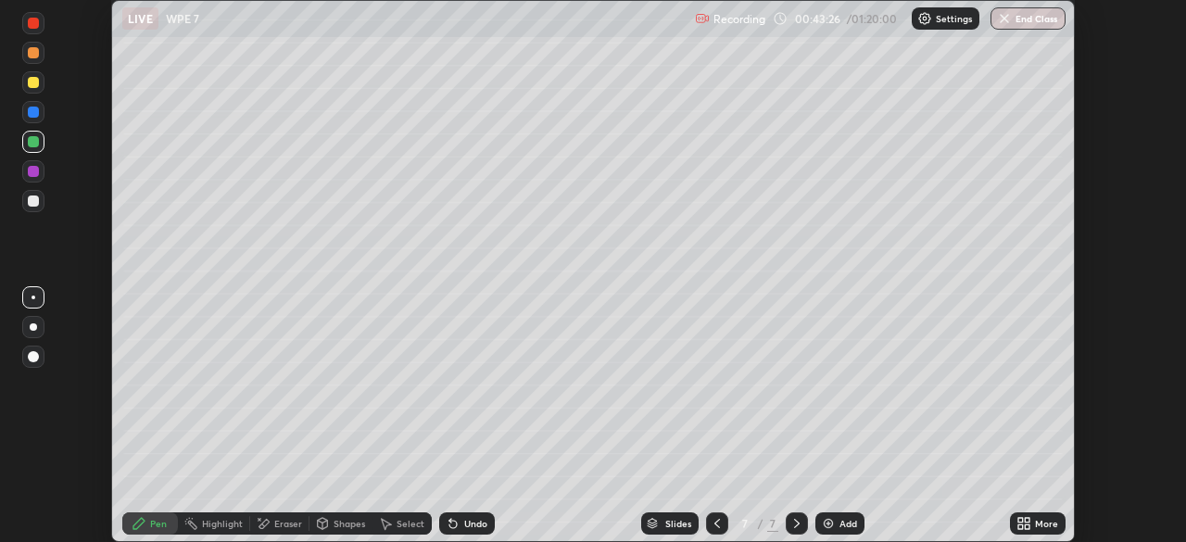
click at [226, 523] on div "Highlight" at bounding box center [222, 523] width 41 height 9
click at [31, 460] on icon at bounding box center [33, 462] width 4 height 4
click at [33, 173] on div at bounding box center [33, 171] width 11 height 11
click at [151, 524] on div "Pen" at bounding box center [158, 523] width 17 height 9
click at [32, 204] on div at bounding box center [33, 200] width 11 height 11
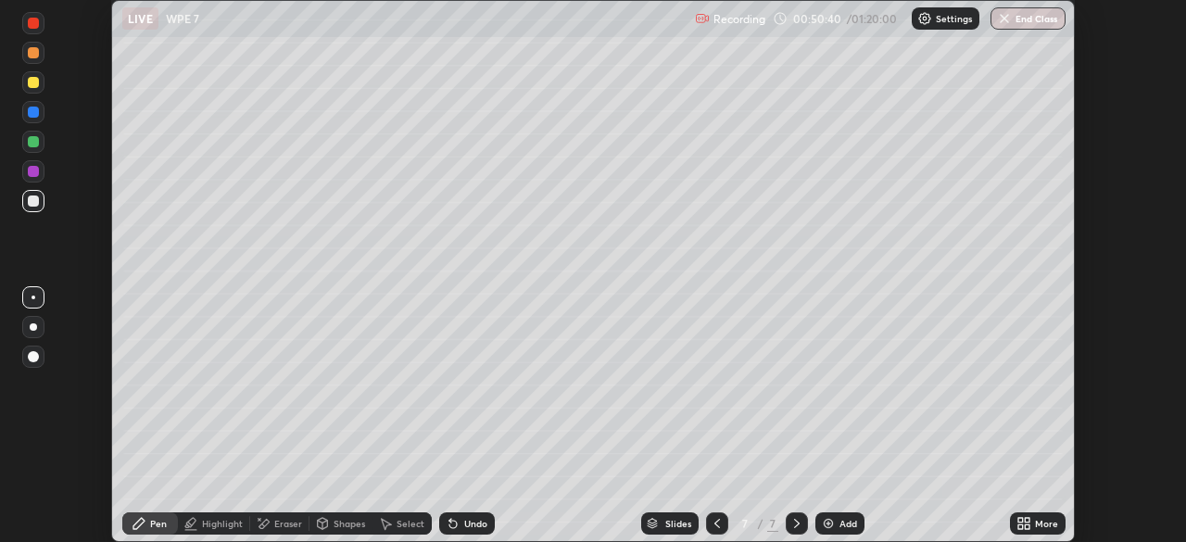
click at [264, 521] on icon at bounding box center [264, 523] width 10 height 9
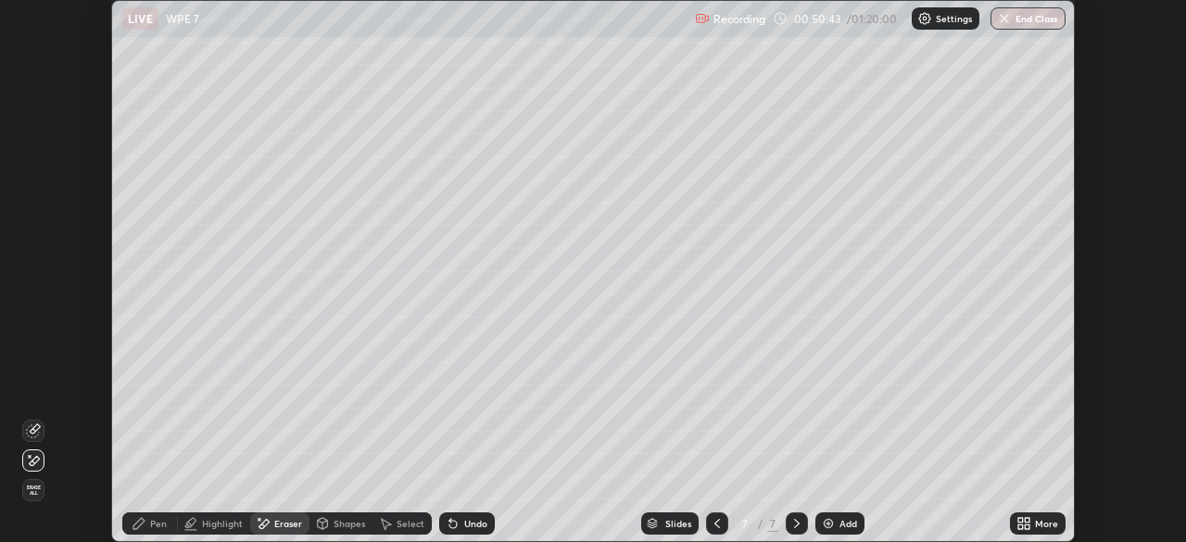
click at [146, 528] on div "Pen" at bounding box center [150, 523] width 56 height 22
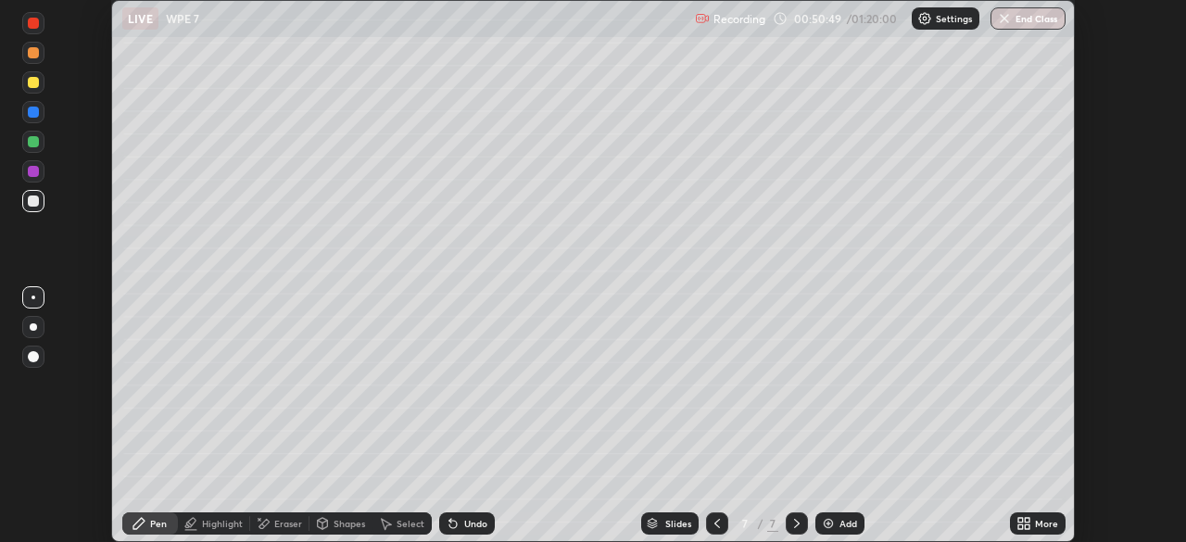
click at [273, 530] on div "Eraser" at bounding box center [279, 523] width 59 height 22
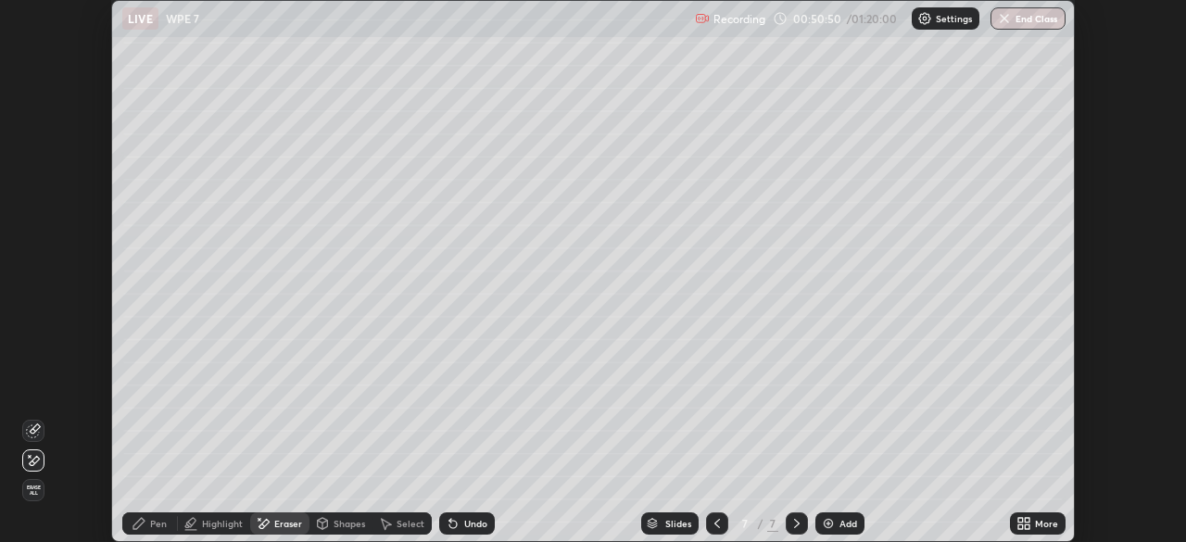
click at [33, 422] on div at bounding box center [33, 431] width 22 height 22
click at [831, 521] on img at bounding box center [828, 523] width 15 height 15
click at [146, 521] on div "Pen" at bounding box center [150, 523] width 56 height 22
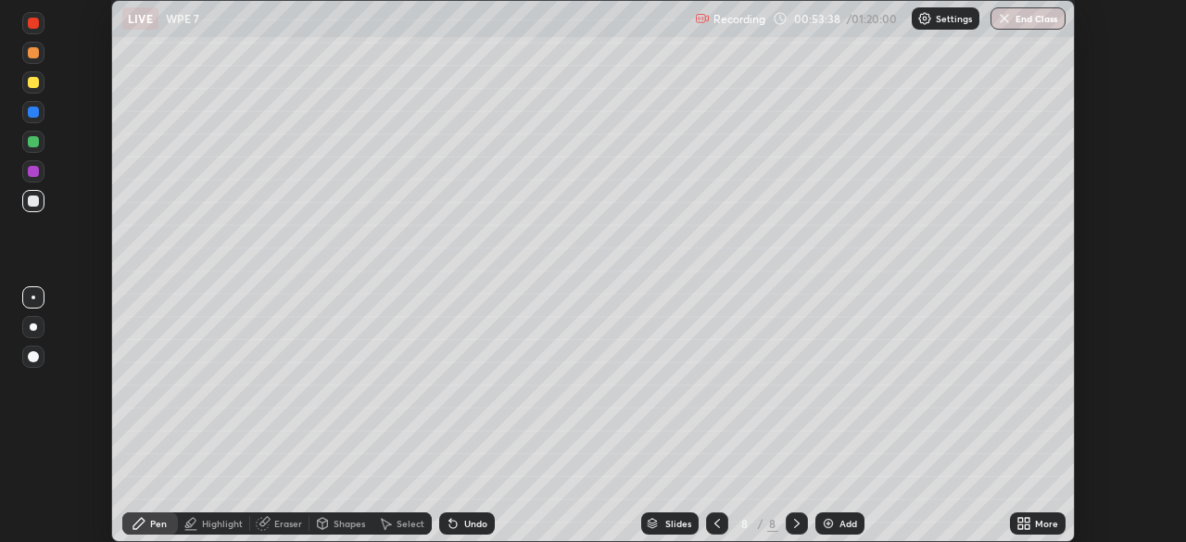
click at [32, 200] on div at bounding box center [33, 200] width 11 height 11
click at [835, 524] on div "Add" at bounding box center [839, 523] width 49 height 22
click at [34, 145] on div at bounding box center [33, 141] width 11 height 11
click at [717, 523] on icon at bounding box center [717, 523] width 15 height 15
click at [796, 524] on icon at bounding box center [797, 523] width 6 height 9
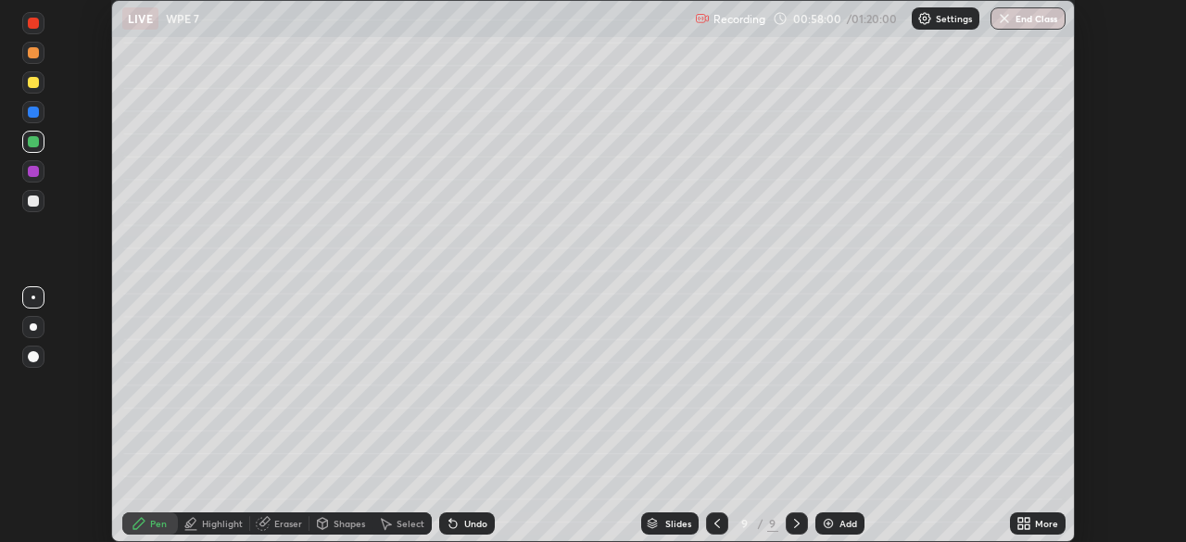
click at [35, 82] on div at bounding box center [33, 82] width 11 height 11
click at [715, 525] on icon at bounding box center [717, 523] width 6 height 9
click at [795, 522] on icon at bounding box center [797, 523] width 6 height 9
click at [841, 532] on div "Add" at bounding box center [839, 523] width 49 height 22
click at [714, 523] on icon at bounding box center [716, 523] width 15 height 15
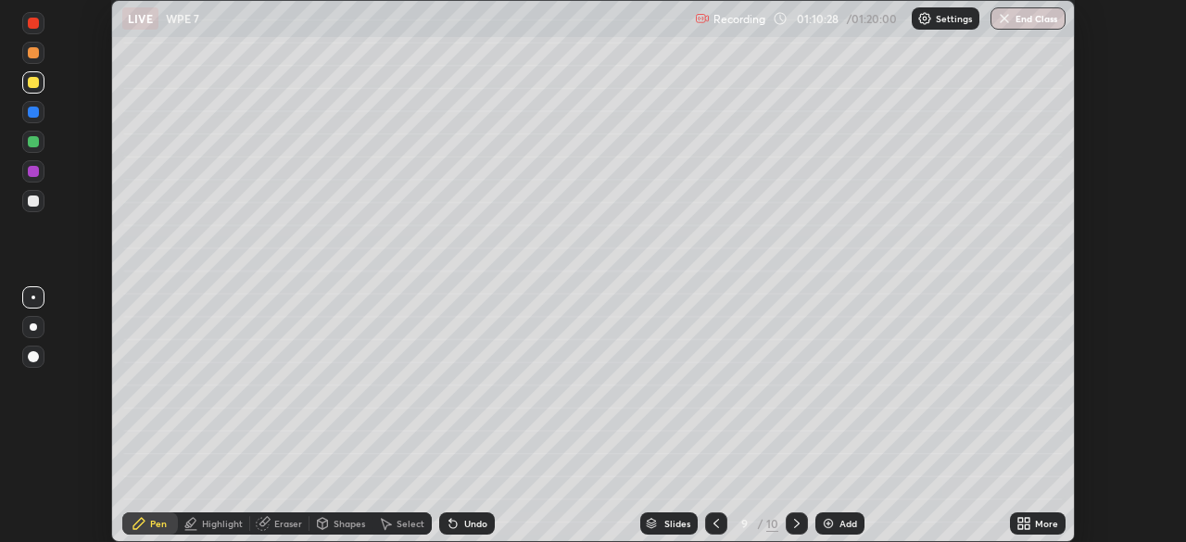
click at [980, 506] on div "Slides 9 / 10 Add" at bounding box center [752, 523] width 515 height 37
click at [795, 524] on icon at bounding box center [797, 523] width 6 height 9
click at [31, 198] on div at bounding box center [33, 200] width 11 height 11
click at [839, 519] on div "Add" at bounding box center [848, 523] width 18 height 9
click at [33, 199] on div at bounding box center [33, 200] width 11 height 11
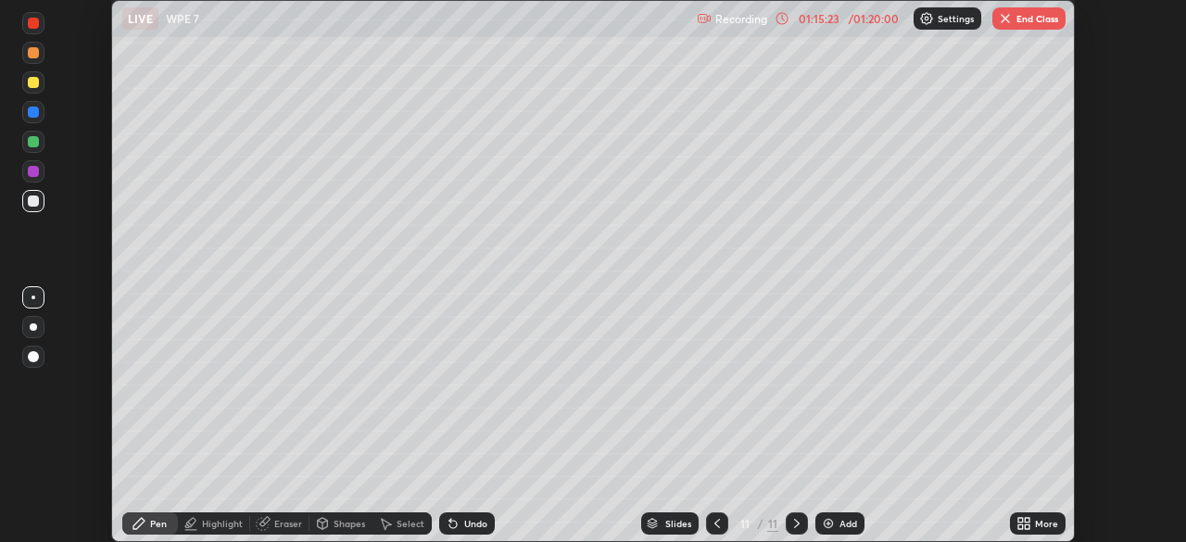
click at [36, 84] on div at bounding box center [33, 82] width 11 height 11
click at [1013, 19] on button "End Class" at bounding box center [1028, 18] width 73 height 22
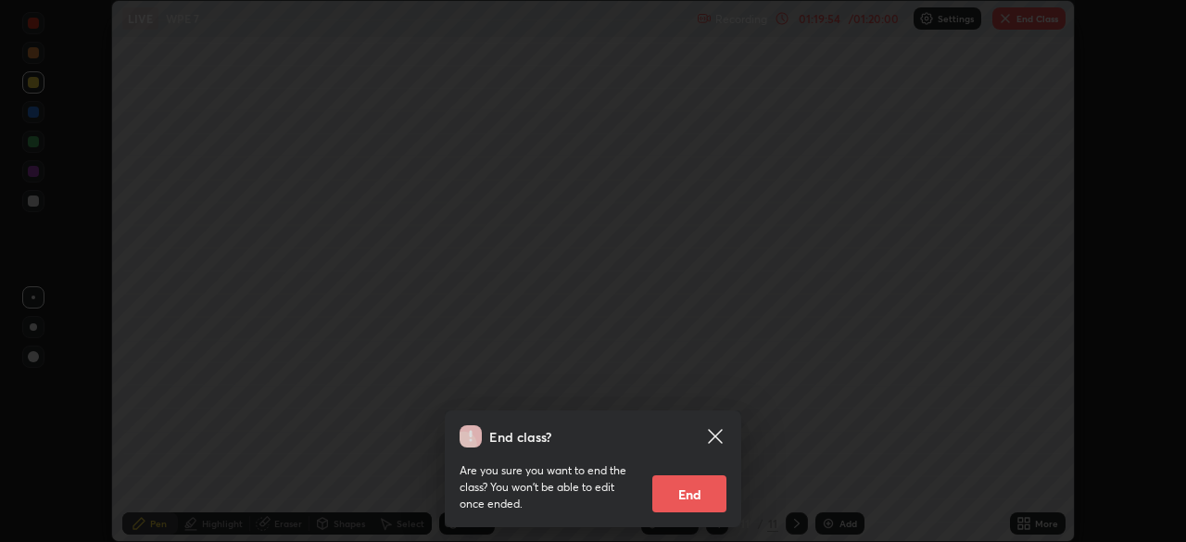
click at [686, 494] on button "End" at bounding box center [689, 493] width 74 height 37
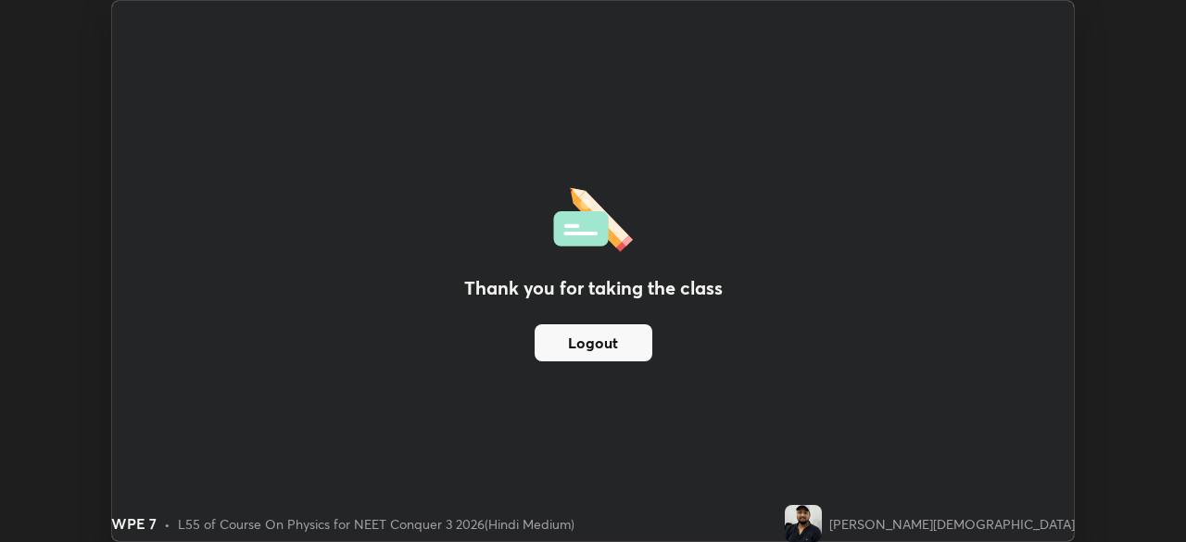
click at [608, 346] on button "Logout" at bounding box center [594, 342] width 118 height 37
